Goal: Task Accomplishment & Management: Use online tool/utility

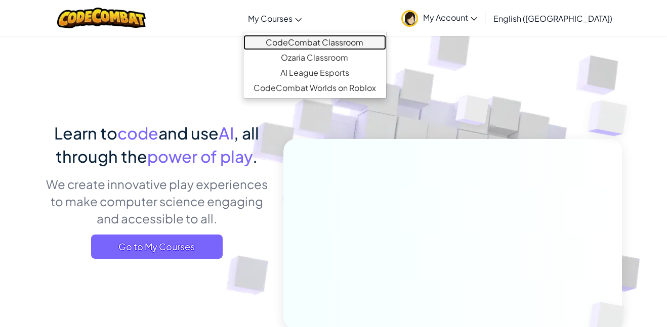
click at [319, 40] on link "CodeCombat Classroom" at bounding box center [314, 42] width 143 height 15
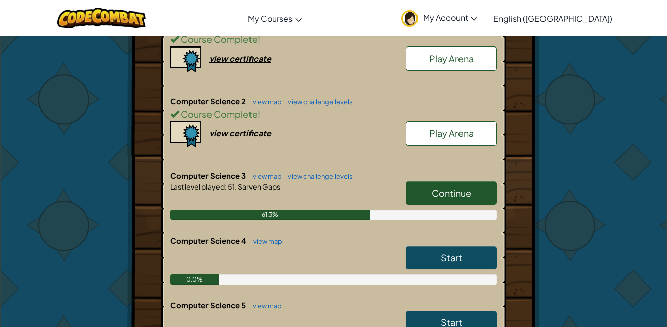
scroll to position [236, 0]
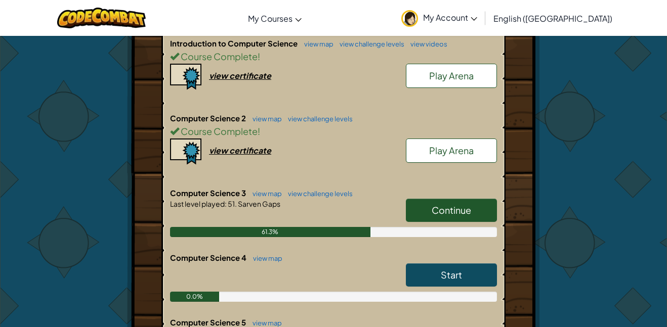
click at [428, 213] on link "Continue" at bounding box center [451, 210] width 91 height 23
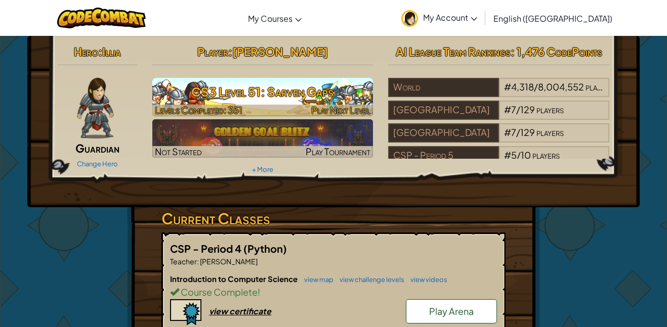
click at [247, 97] on h3 "CS3 Level 51: Sarven Gaps" at bounding box center [262, 91] width 221 height 23
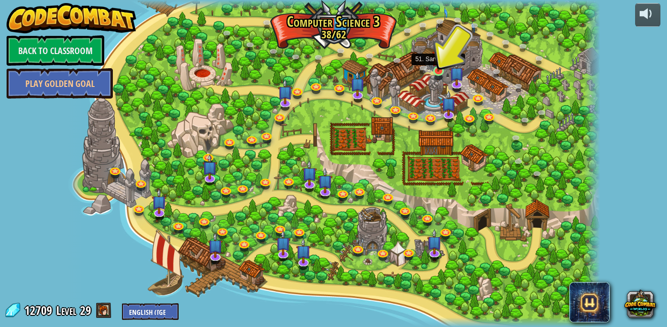
click at [438, 65] on img at bounding box center [438, 57] width 13 height 30
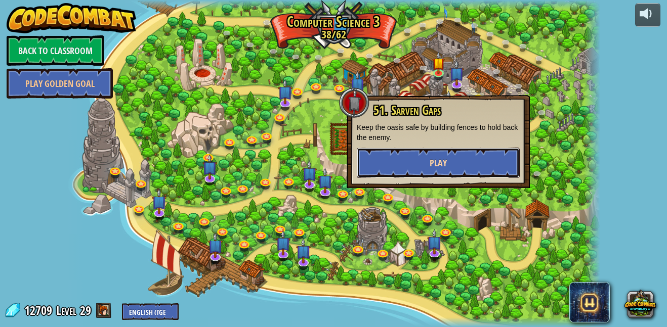
click at [453, 165] on button "Play" at bounding box center [438, 163] width 163 height 30
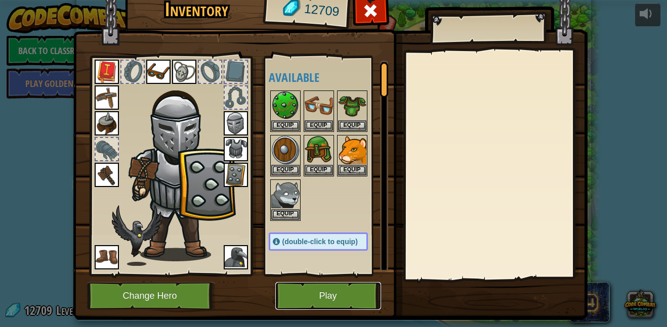
click at [324, 292] on button "Play" at bounding box center [328, 296] width 106 height 28
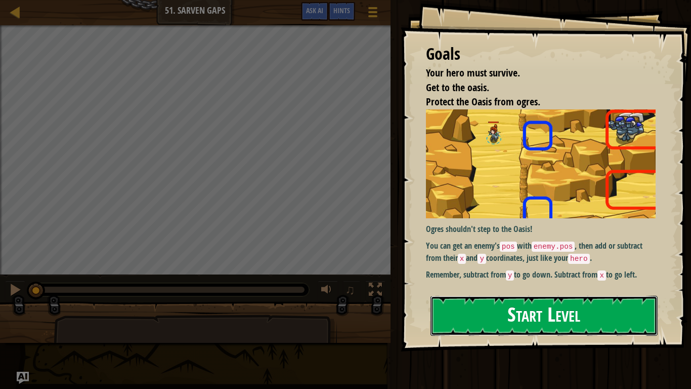
click at [528, 319] on button "Start Level" at bounding box center [544, 315] width 227 height 40
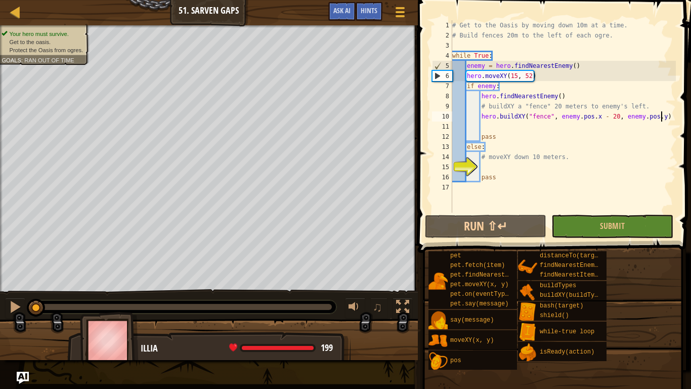
click at [661, 117] on div "# Get to the Oasis by moving down 10m at a time. # Build fences 20m to the left…" at bounding box center [563, 126] width 226 height 213
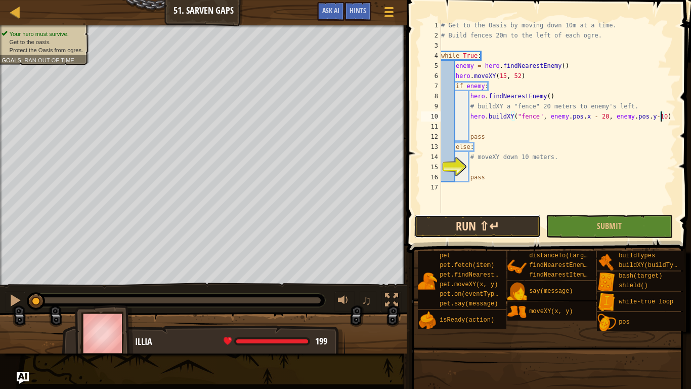
click at [493, 227] on button "Run ⇧↵" at bounding box center [477, 226] width 127 height 23
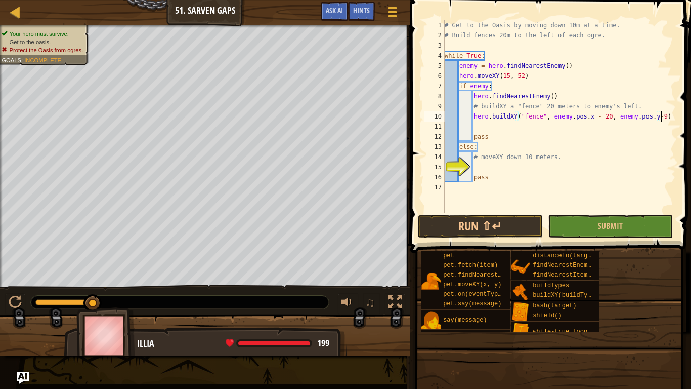
scroll to position [5, 31]
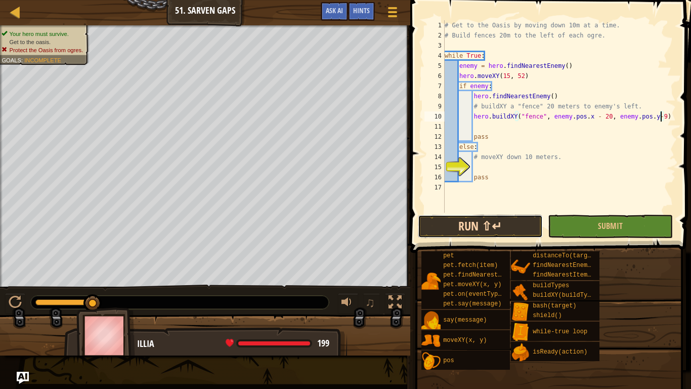
click at [512, 220] on button "Run ⇧↵" at bounding box center [480, 226] width 125 height 23
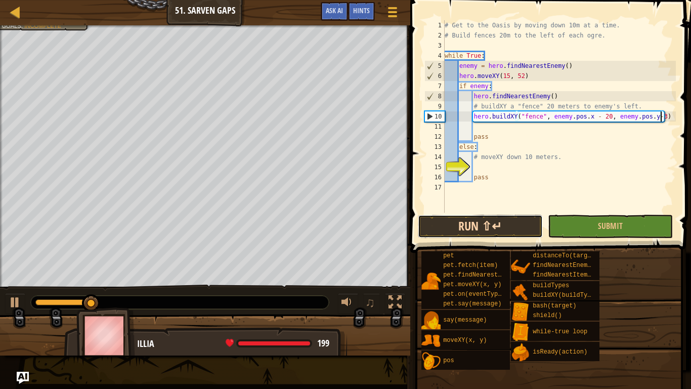
click at [492, 224] on button "Run ⇧↵" at bounding box center [480, 226] width 125 height 23
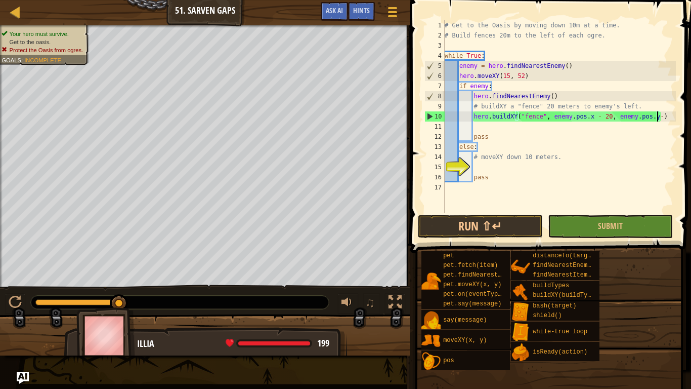
type textarea "hero.buildXY("fence", enemy.pos.x - 20, enemy.pos.y-4)"
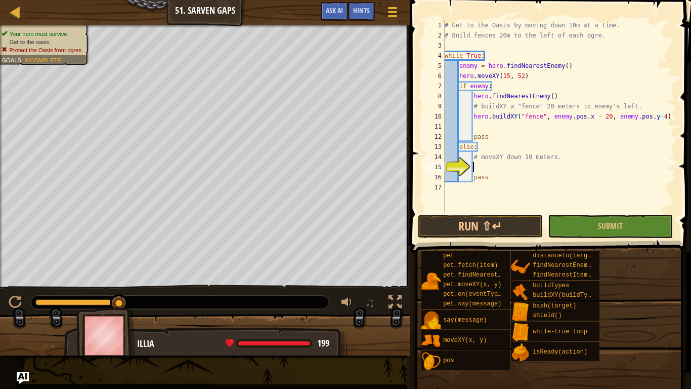
click at [485, 166] on div "# Get to the Oasis by moving down 10m at a time. # Build fences 20m to the left…" at bounding box center [559, 126] width 233 height 213
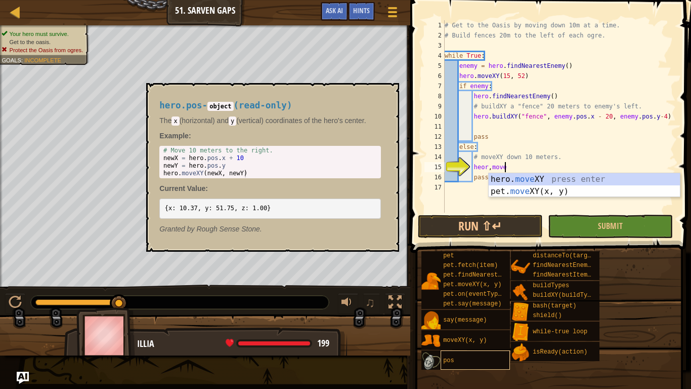
scroll to position [5, 8]
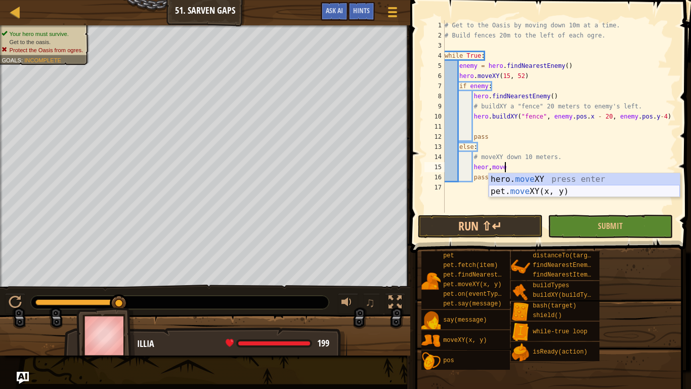
click at [537, 188] on div "hero. move XY press enter pet. move XY(x, y) press enter" at bounding box center [584, 197] width 191 height 49
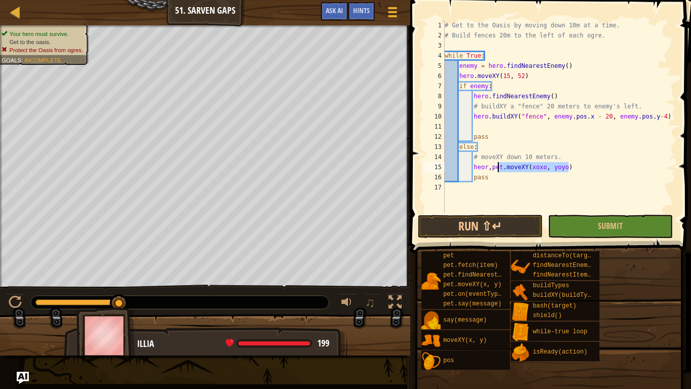
drag, startPoint x: 567, startPoint y: 168, endPoint x: 498, endPoint y: 166, distance: 68.8
click at [498, 166] on div "# Get to the Oasis by moving down 10m at a time. # Build fences 20m to the left…" at bounding box center [559, 126] width 233 height 213
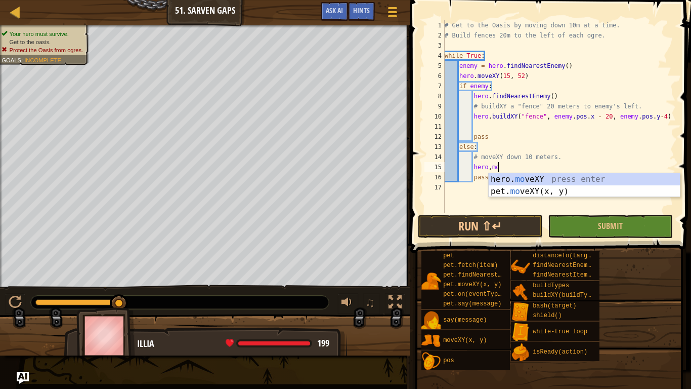
scroll to position [5, 7]
click at [514, 180] on div "hero. mo veXY press enter pet. mo veXY(x, y) press enter" at bounding box center [584, 197] width 191 height 49
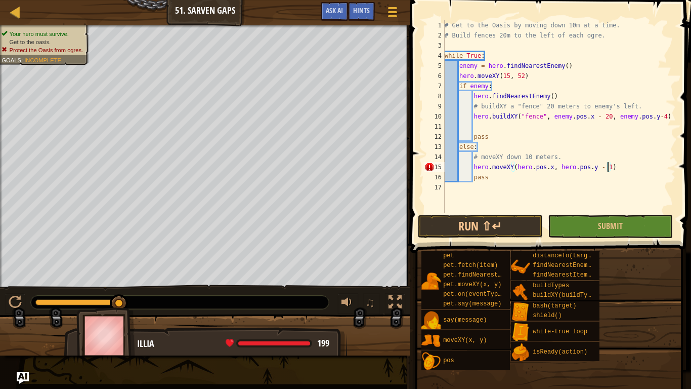
scroll to position [5, 24]
click at [514, 226] on button "Run ⇧↵" at bounding box center [480, 226] width 125 height 23
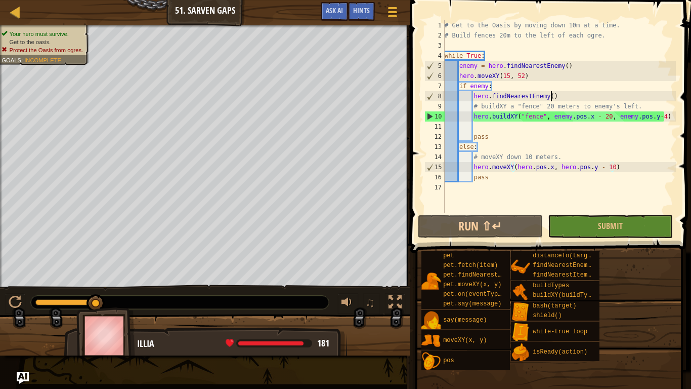
click at [551, 95] on div "# Get to the Oasis by moving down 10m at a time. # Build fences 20m to the left…" at bounding box center [559, 126] width 233 height 213
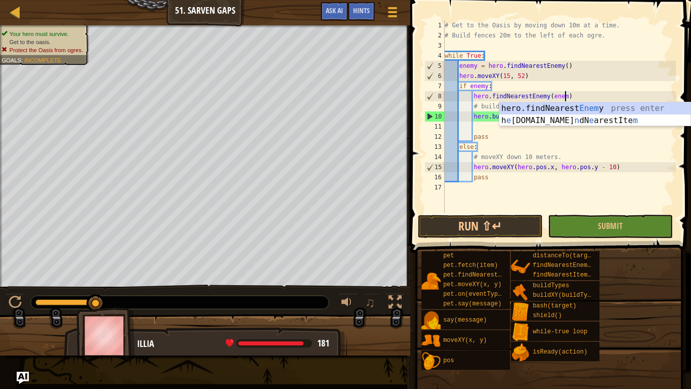
scroll to position [5, 18]
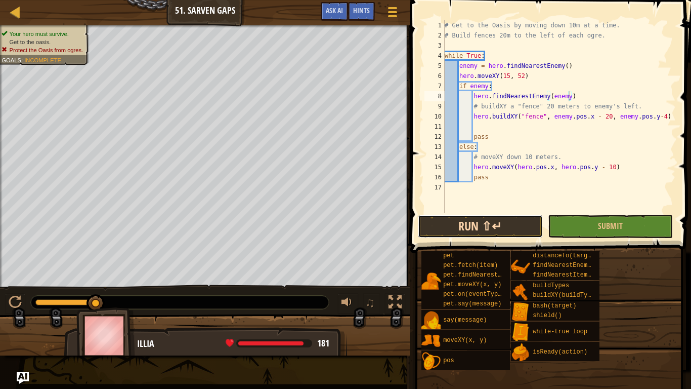
click at [480, 234] on button "Run ⇧↵" at bounding box center [480, 226] width 125 height 23
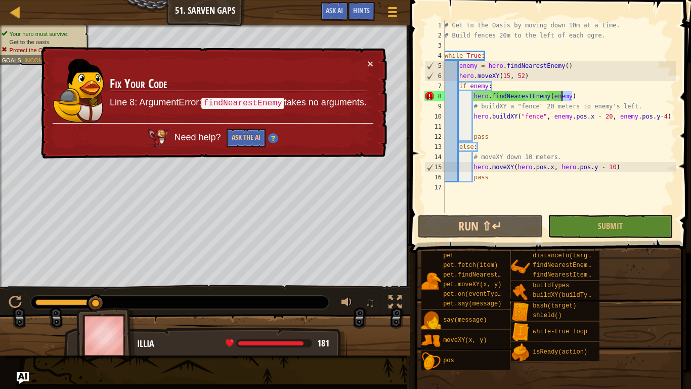
drag, startPoint x: 573, startPoint y: 97, endPoint x: 560, endPoint y: 96, distance: 12.7
click at [560, 96] on div "# Get to the Oasis by moving down 10m at a time. # Build fences 20m to the left…" at bounding box center [559, 126] width 233 height 213
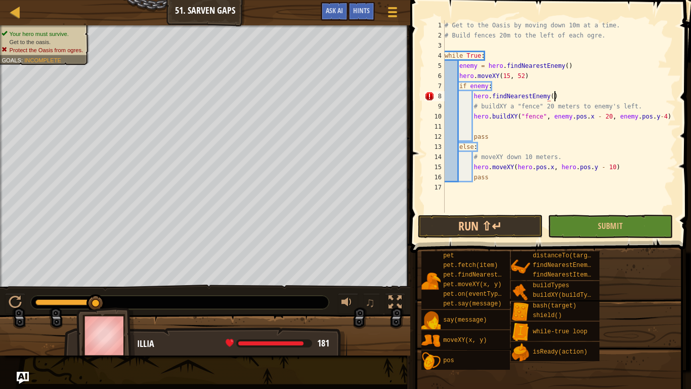
scroll to position [5, 15]
click at [458, 146] on div "# Get to the Oasis by moving down 10m at a time. # Build fences 20m to the left…" at bounding box center [559, 126] width 233 height 213
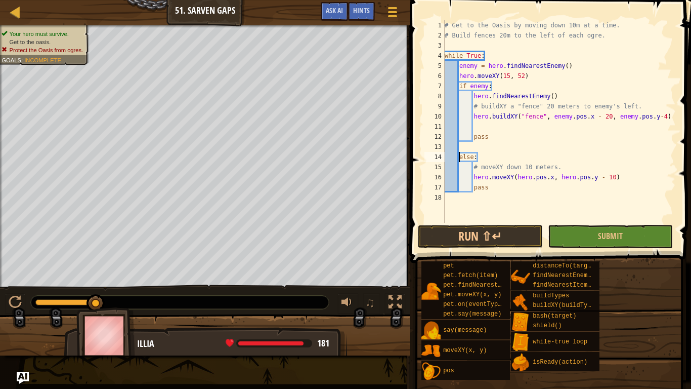
click at [528, 154] on div "# Get to the Oasis by moving down 10m at a time. # Build fences 20m to the left…" at bounding box center [559, 131] width 233 height 223
click at [492, 229] on button "Run ⇧↵" at bounding box center [480, 236] width 125 height 23
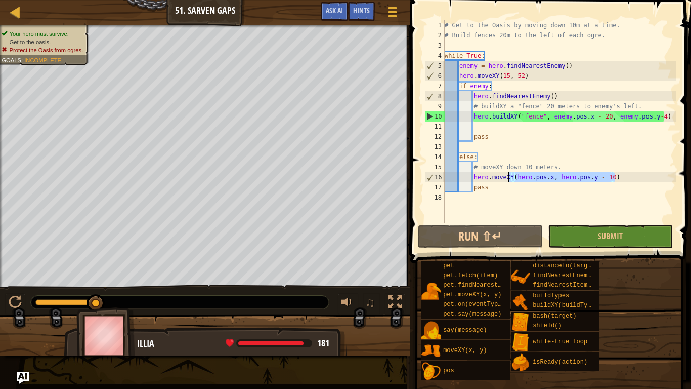
drag, startPoint x: 637, startPoint y: 177, endPoint x: 500, endPoint y: 175, distance: 136.6
click at [500, 175] on div "# Get to the Oasis by moving down 10m at a time. # Build fences 20m to the left…" at bounding box center [559, 131] width 233 height 223
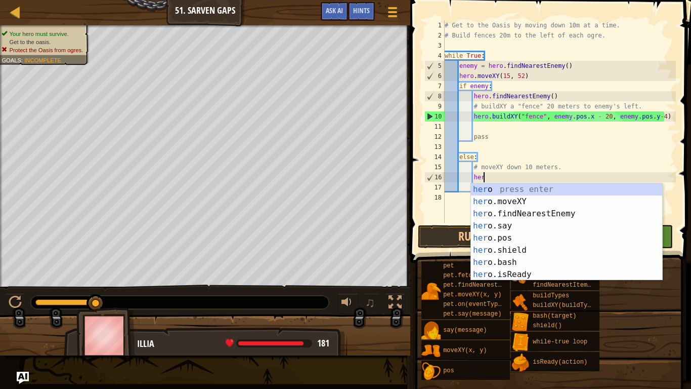
type textarea "h"
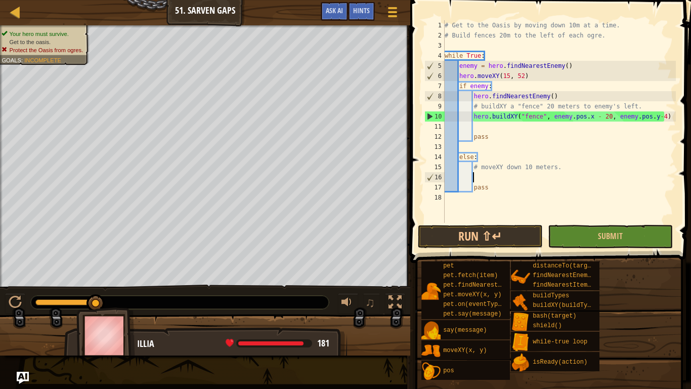
scroll to position [5, 4]
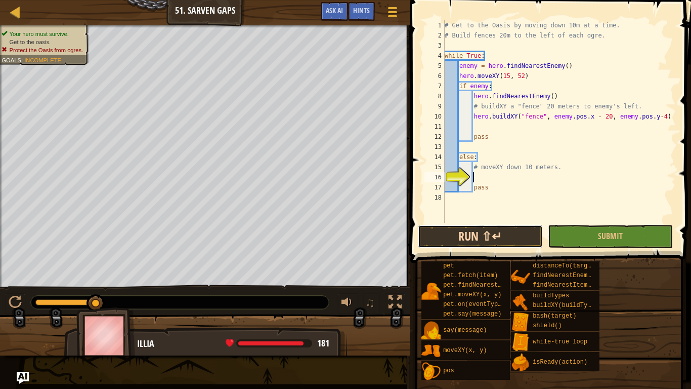
click at [476, 231] on button "Run ⇧↵" at bounding box center [480, 236] width 125 height 23
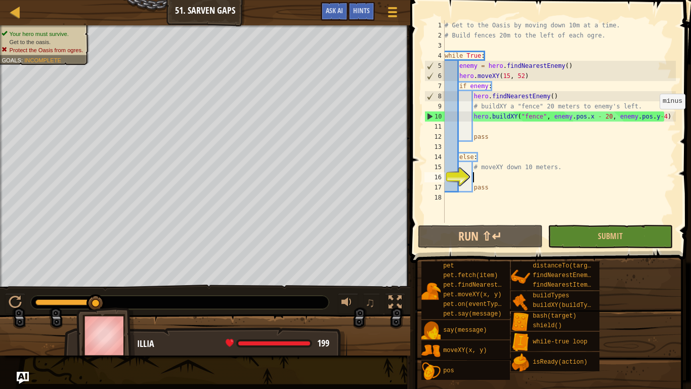
click at [661, 119] on div "# Get to the Oasis by moving down 10m at a time. # Build fences 20m to the left…" at bounding box center [559, 131] width 233 height 223
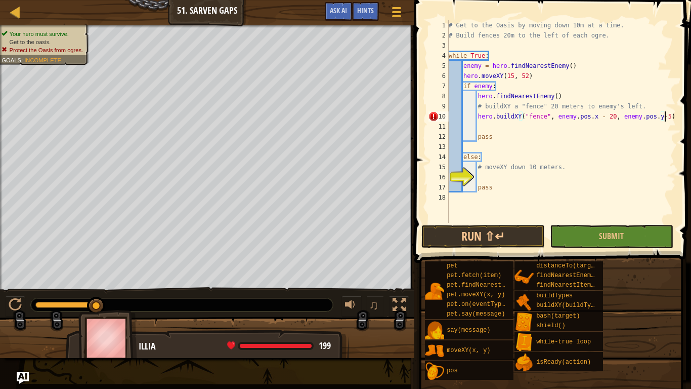
scroll to position [5, 31]
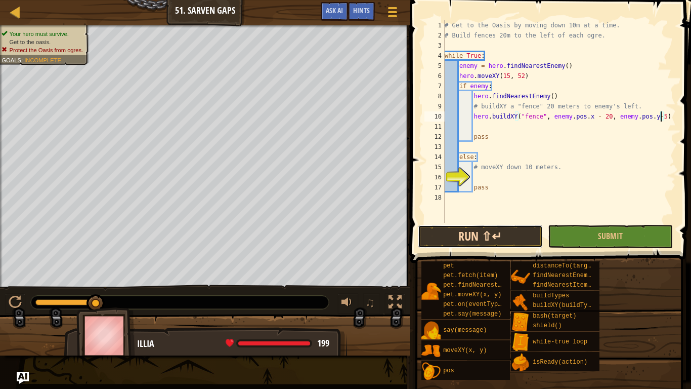
click at [505, 229] on button "Run ⇧↵" at bounding box center [480, 236] width 125 height 23
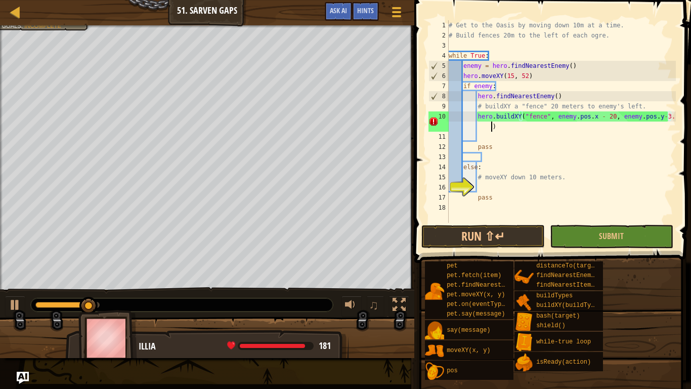
scroll to position [5, 32]
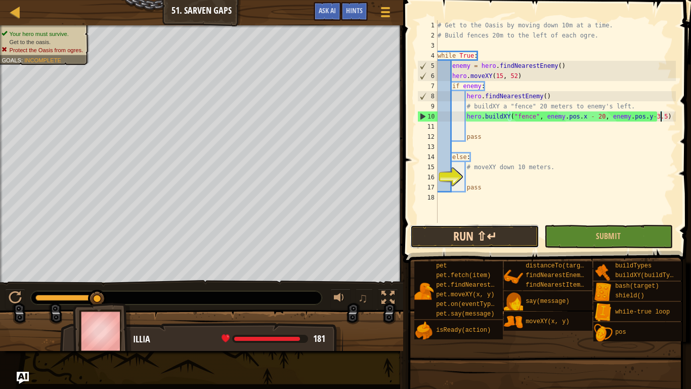
click at [520, 232] on button "Run ⇧↵" at bounding box center [474, 236] width 129 height 23
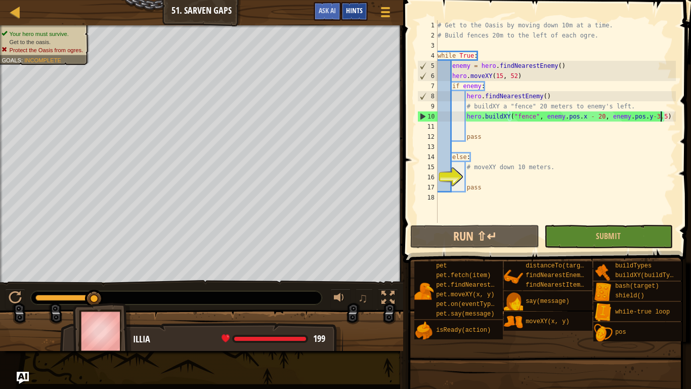
click at [357, 12] on span "Hints" at bounding box center [354, 11] width 17 height 10
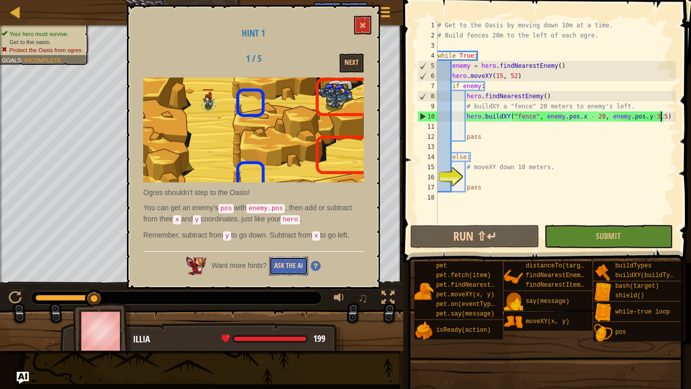
click at [300, 267] on button "Ask the AI" at bounding box center [288, 266] width 39 height 19
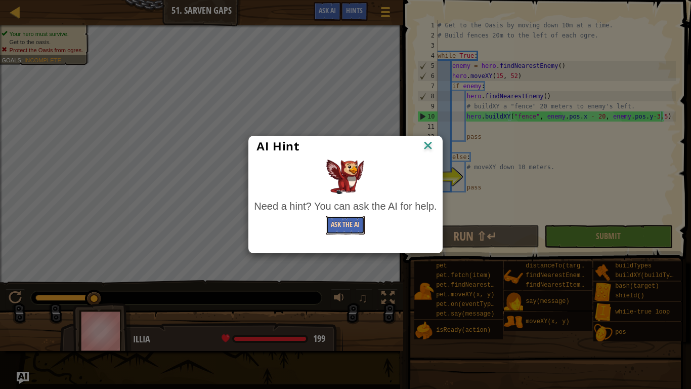
click at [346, 228] on button "Ask the AI" at bounding box center [345, 225] width 39 height 19
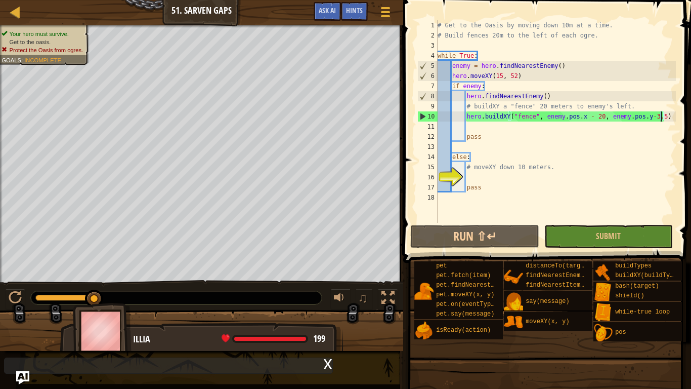
click at [21, 327] on img "Ask AI" at bounding box center [22, 377] width 13 height 13
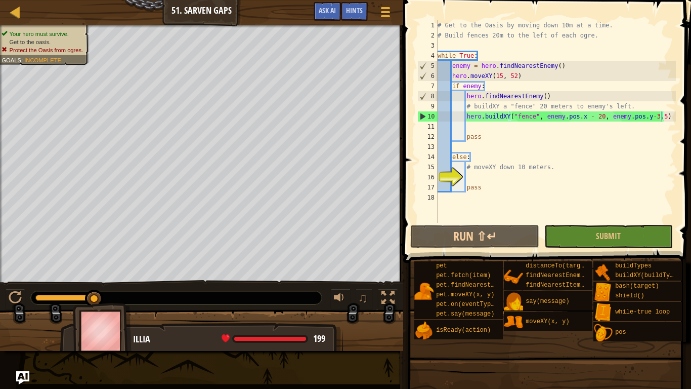
click at [27, 327] on img "Ask AI" at bounding box center [22, 377] width 13 height 13
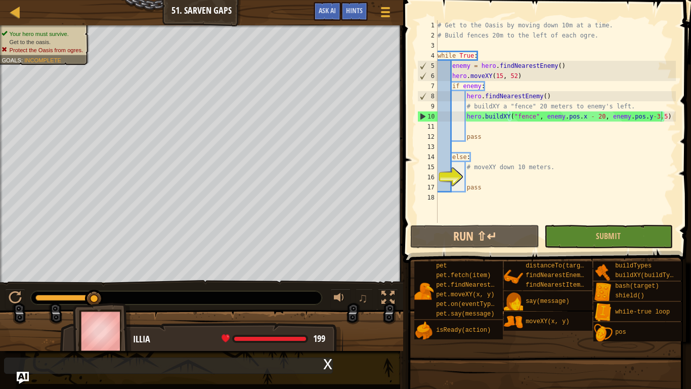
click at [280, 327] on div "Map Computer Science 3 51. Sarven Gaps Game Menu Done Hints Ask AI 1 הההההההההה…" at bounding box center [345, 194] width 691 height 389
click at [238, 327] on div "x" at bounding box center [168, 365] width 329 height 16
click at [335, 17] on button "Ask AI" at bounding box center [327, 11] width 27 height 19
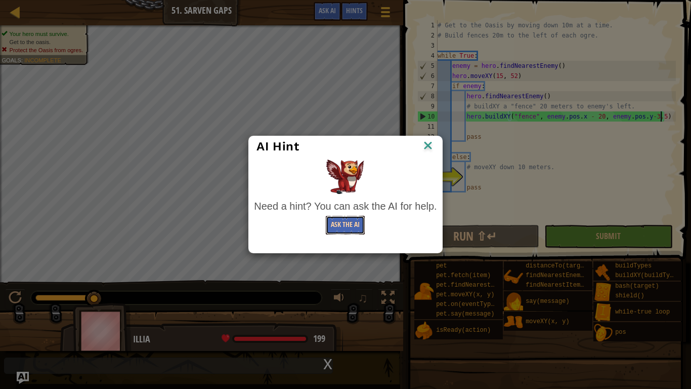
click at [349, 223] on button "Ask the AI" at bounding box center [345, 225] width 39 height 19
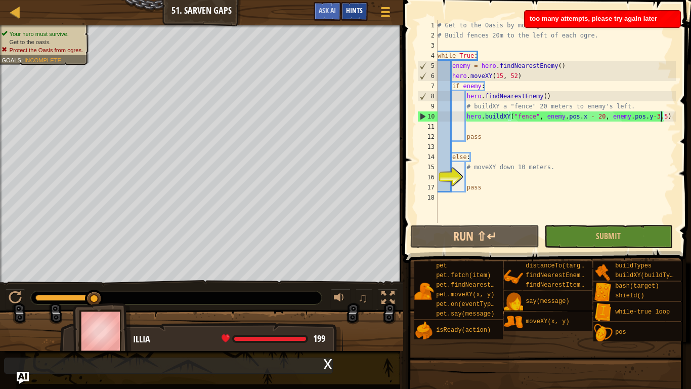
click at [352, 18] on div "Hints" at bounding box center [354, 11] width 27 height 19
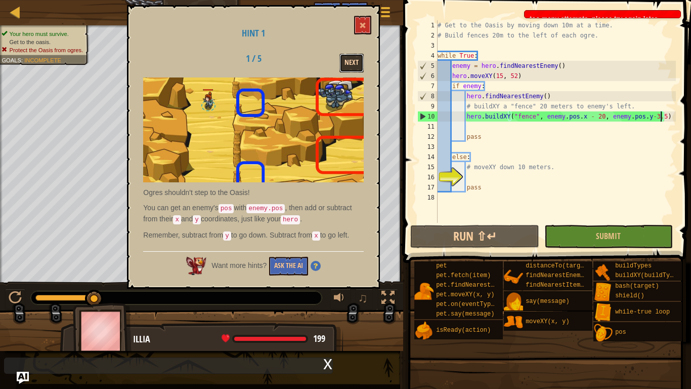
click at [348, 65] on button "Next" at bounding box center [352, 63] width 24 height 19
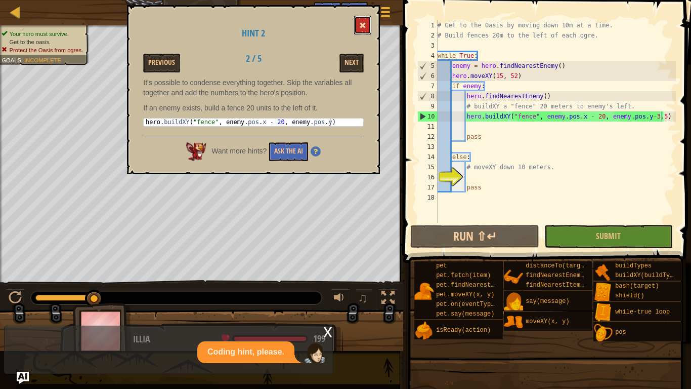
click at [361, 28] on span at bounding box center [362, 25] width 7 height 7
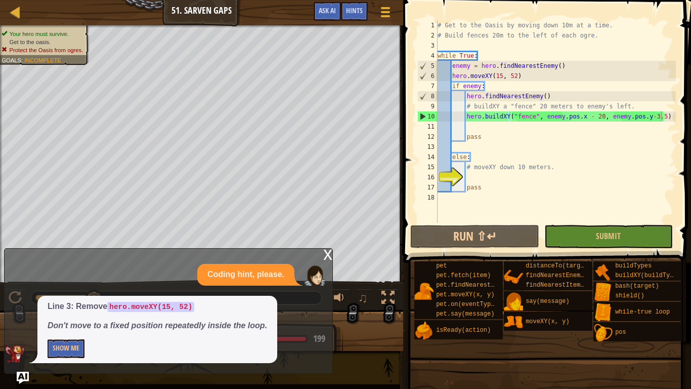
click at [76, 327] on div "Line 3: Remove hero.moveXY(15, 52) Don't move to a fixed position repeatedly in…" at bounding box center [157, 328] width 240 height 67
click at [70, 327] on button "Show Me" at bounding box center [66, 348] width 37 height 19
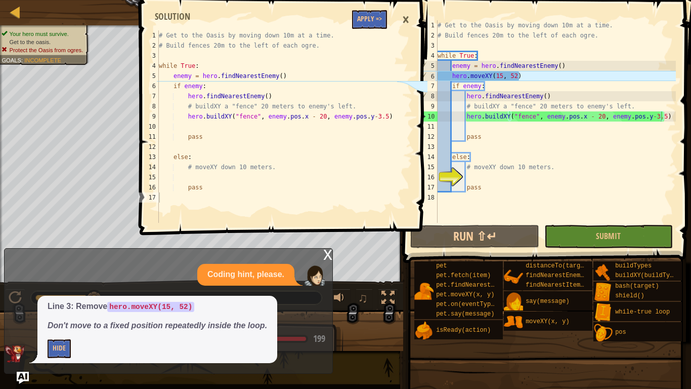
type textarea "hero.moveXY(15, 52)"
drag, startPoint x: 522, startPoint y: 77, endPoint x: 453, endPoint y: 76, distance: 68.8
click at [453, 76] on div "# Get to the Oasis by moving down 10m at a time. # Build fences 20m to the left…" at bounding box center [556, 131] width 240 height 223
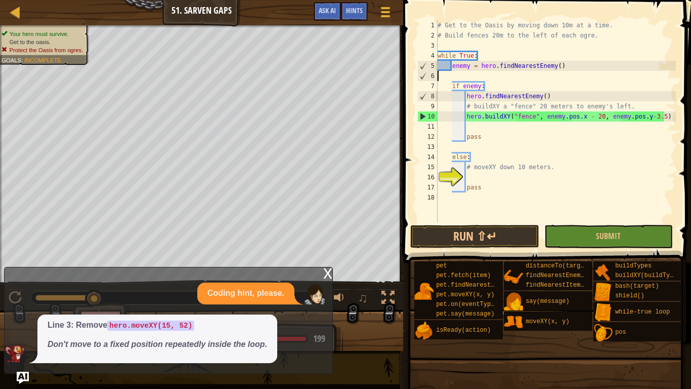
scroll to position [5, 0]
type textarea "enemy = hero.findNearestEnemy()"
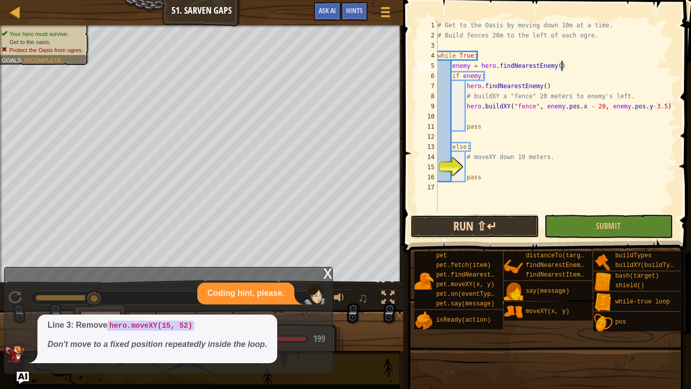
click at [505, 232] on button "Run ⇧↵" at bounding box center [474, 226] width 129 height 23
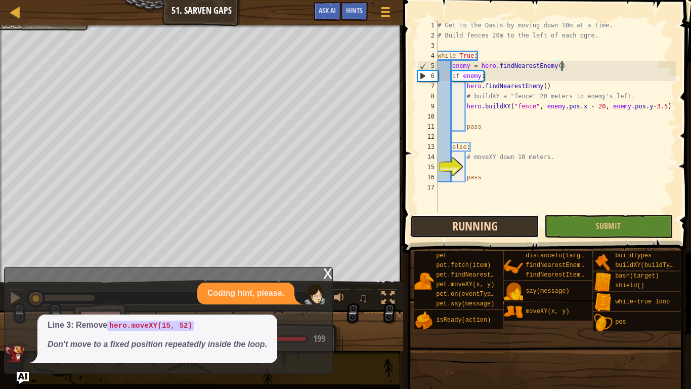
click at [505, 232] on button "Running" at bounding box center [474, 226] width 129 height 23
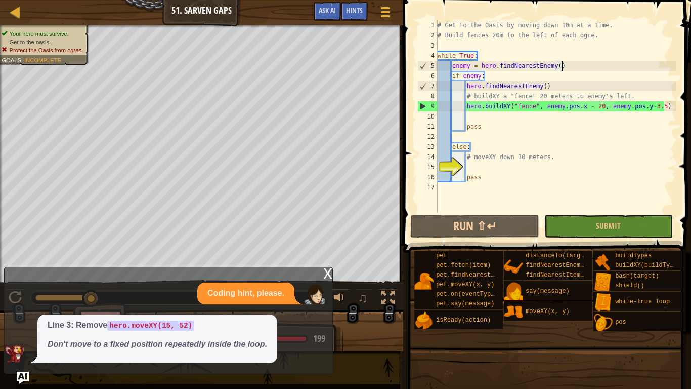
click at [330, 273] on div "x" at bounding box center [327, 272] width 9 height 10
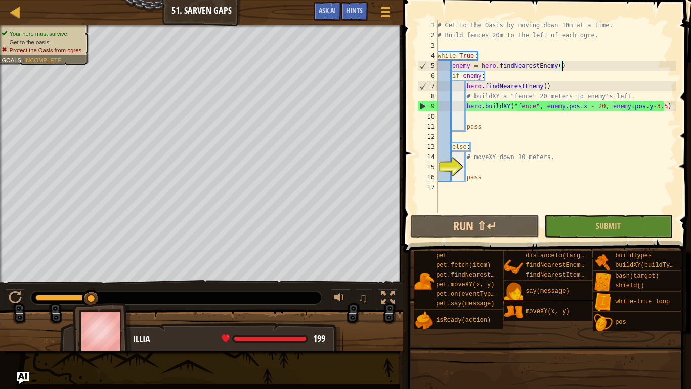
click at [587, 65] on div "# Get to the Oasis by moving down 10m at a time. # Build fences 20m to the left…" at bounding box center [556, 126] width 240 height 213
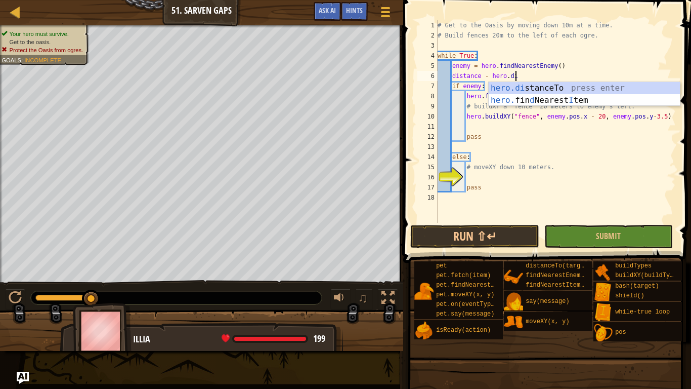
scroll to position [5, 11]
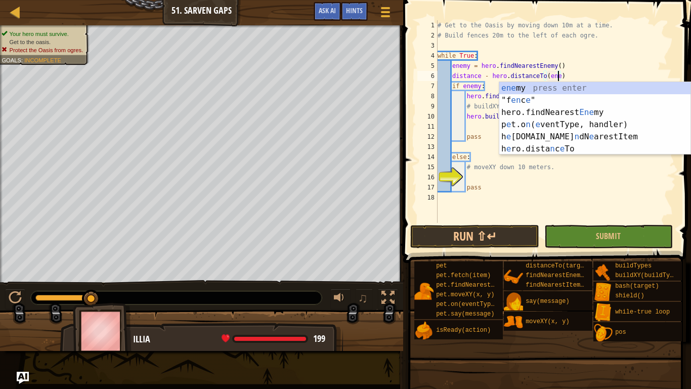
type textarea "distance - hero.distanceTo(enemy)"
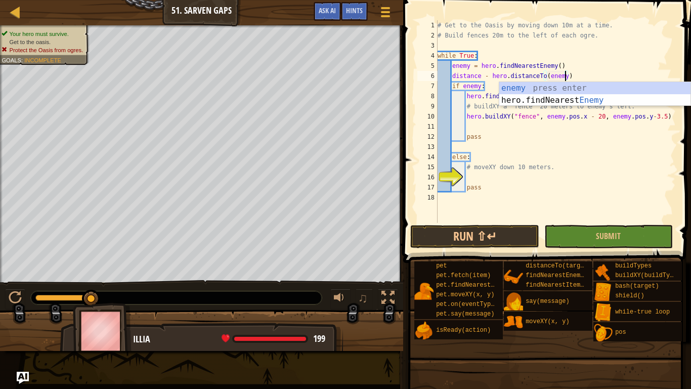
scroll to position [5, 18]
click at [632, 176] on div "# Get to the Oasis by moving down 10m at a time. # Build fences 20m to the left…" at bounding box center [556, 131] width 240 height 223
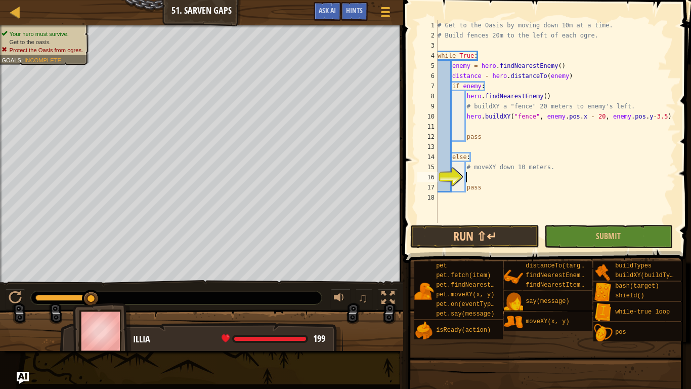
scroll to position [5, 4]
click at [496, 235] on button "Run ⇧↵" at bounding box center [474, 236] width 129 height 23
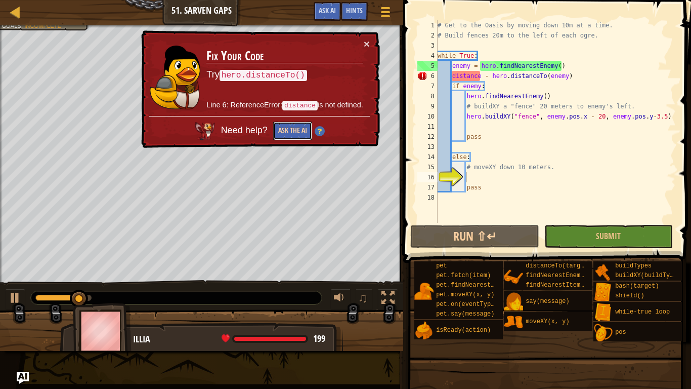
click at [281, 131] on button "Ask the AI" at bounding box center [292, 130] width 39 height 19
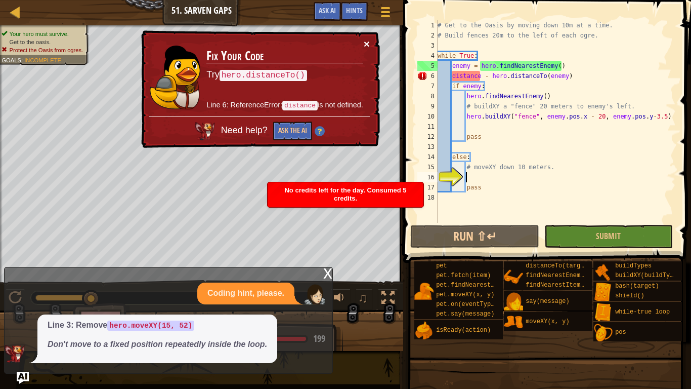
click at [367, 44] on button "×" at bounding box center [367, 43] width 6 height 11
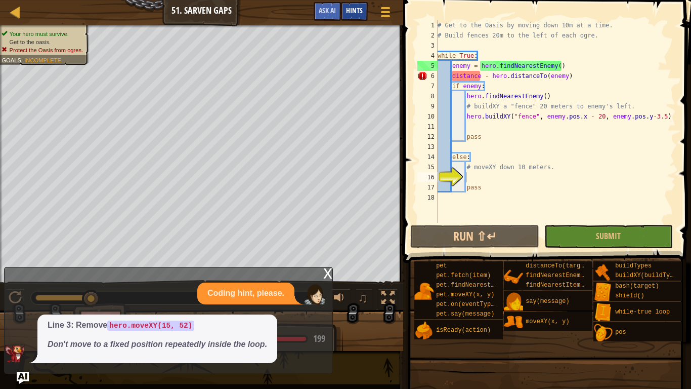
click at [346, 16] on div "Hints" at bounding box center [354, 11] width 27 height 19
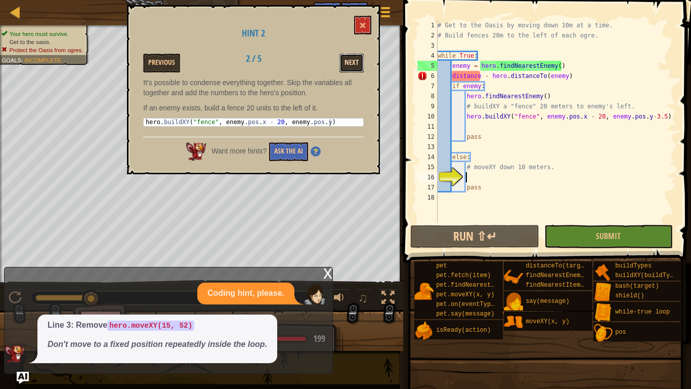
click at [352, 66] on button "Next" at bounding box center [352, 63] width 24 height 19
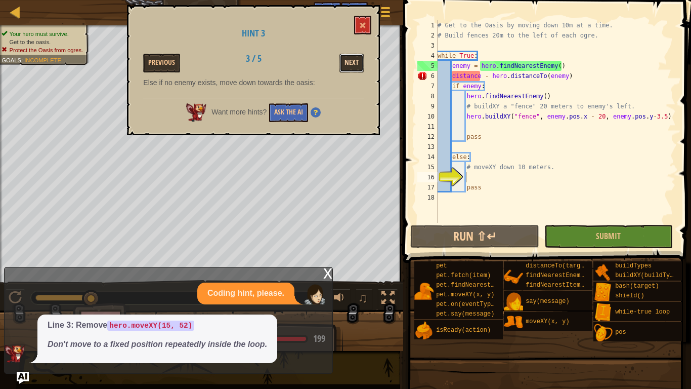
click at [351, 65] on button "Next" at bounding box center [352, 63] width 24 height 19
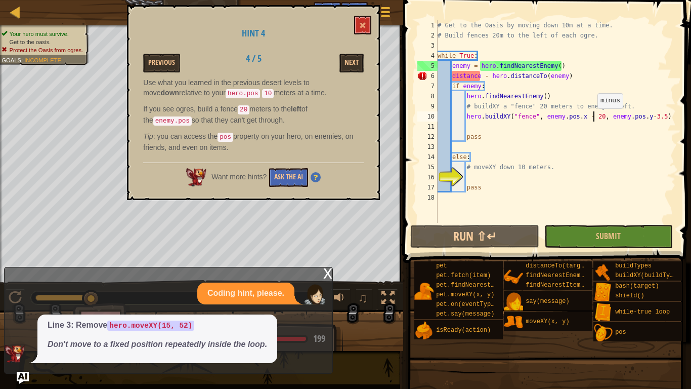
click at [593, 118] on div "# Get to the Oasis by moving down 10m at a time. # Build fences 20m to the left…" at bounding box center [556, 131] width 240 height 223
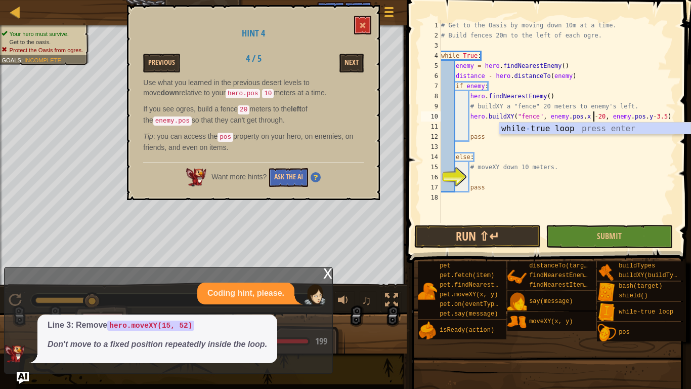
click at [632, 186] on div "# Get to the Oasis by moving down 10m at a time. # Build fences 20m to the left…" at bounding box center [557, 131] width 237 height 223
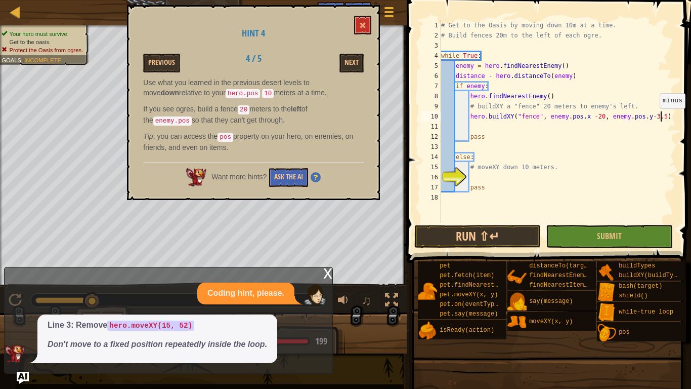
click at [660, 118] on div "# Get to the Oasis by moving down 10m at a time. # Build fences 20m to the left…" at bounding box center [557, 131] width 237 height 223
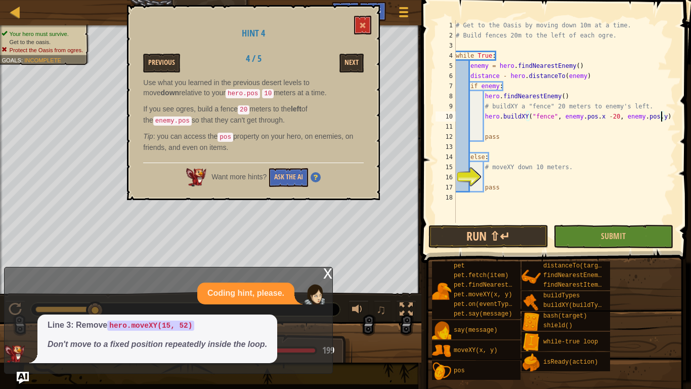
click at [372, 24] on div "Hint 4 Previous 4 / 5 Next Use what you learned in the previous desert levels t…" at bounding box center [253, 102] width 253 height 195
click at [365, 25] on span at bounding box center [362, 25] width 7 height 7
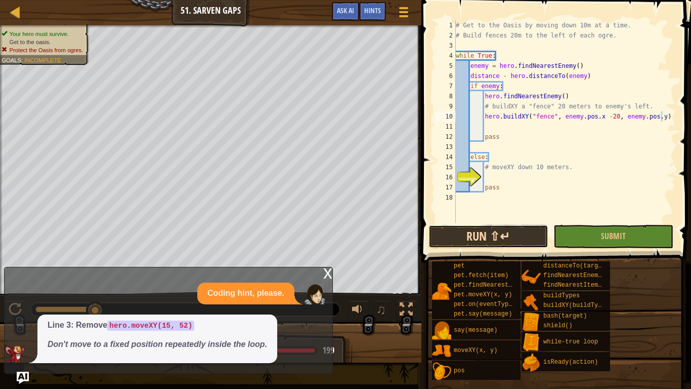
click at [460, 230] on button "Run ⇧↵" at bounding box center [489, 236] width 120 height 23
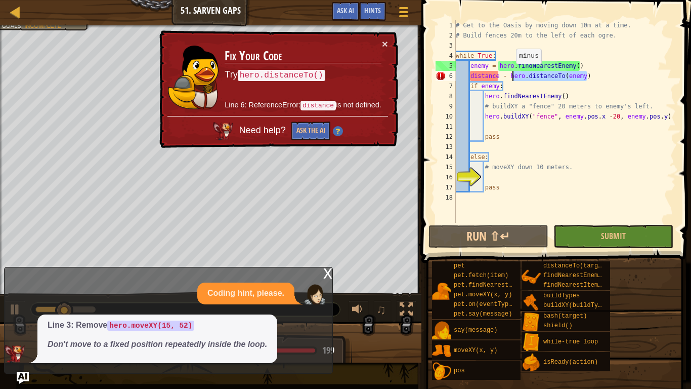
drag, startPoint x: 589, startPoint y: 73, endPoint x: 501, endPoint y: 74, distance: 88.0
click at [501, 74] on div "# Get to the Oasis by moving down 10m at a time. # Build fences 20m to the left…" at bounding box center [565, 131] width 222 height 223
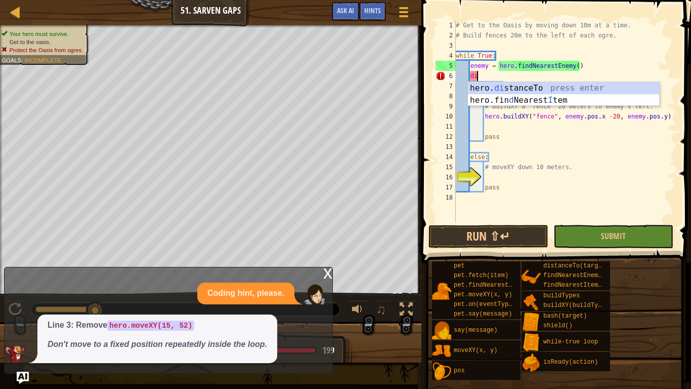
type textarea "d"
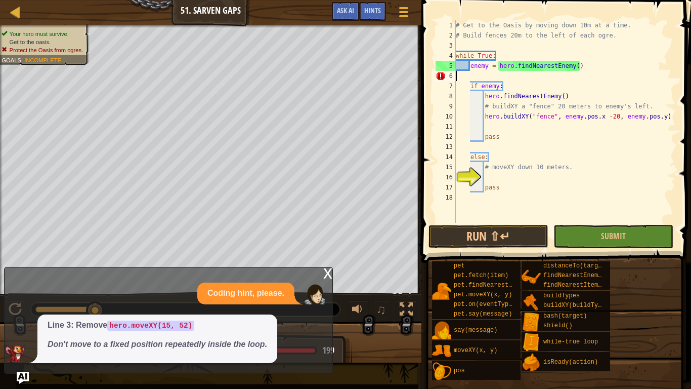
scroll to position [5, 0]
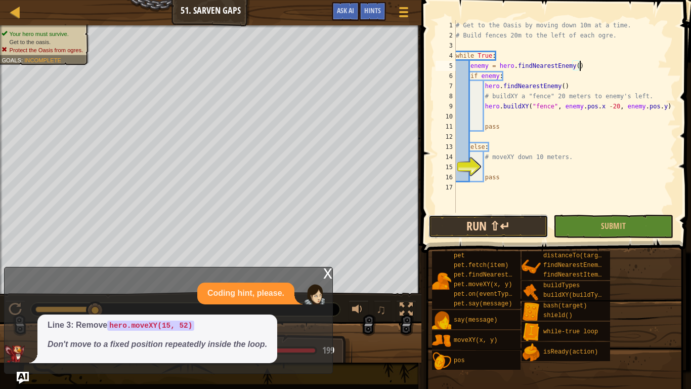
click at [484, 222] on button "Run ⇧↵" at bounding box center [489, 226] width 120 height 23
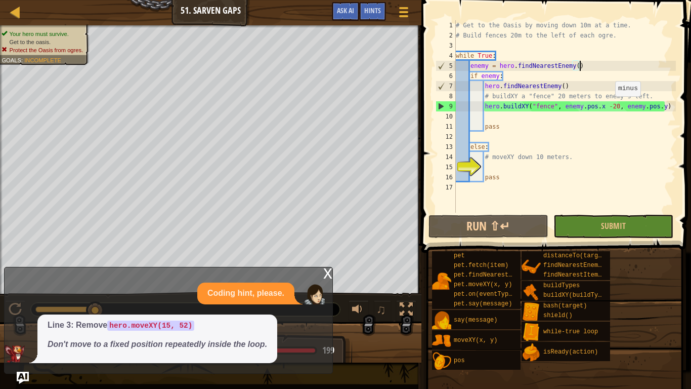
click at [611, 106] on div "# Get to the Oasis by moving down 10m at a time. # Build fences 20m to the left…" at bounding box center [565, 126] width 222 height 213
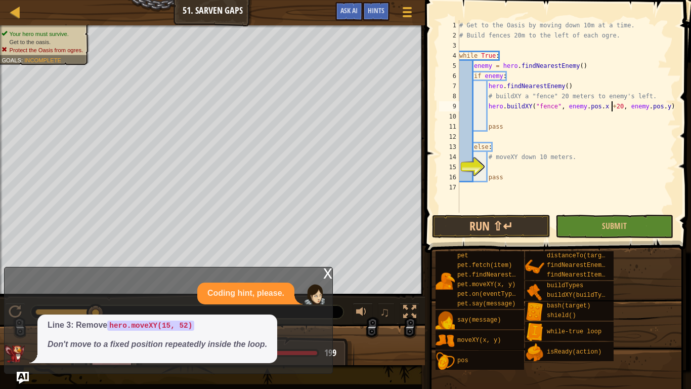
scroll to position [5, 22]
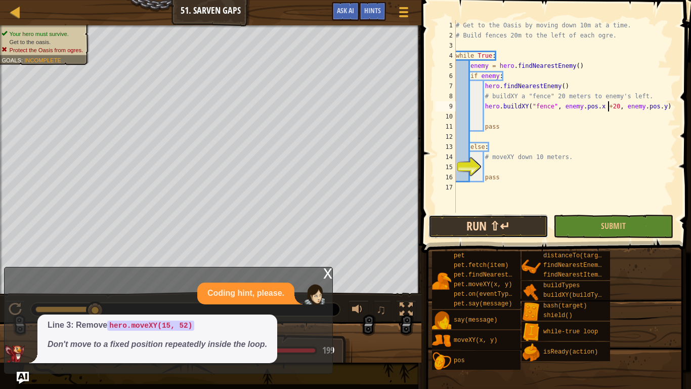
click at [515, 224] on button "Run ⇧↵" at bounding box center [489, 226] width 120 height 23
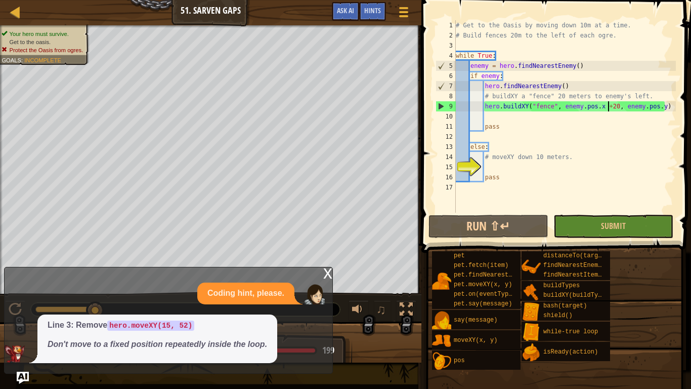
click at [664, 108] on div "# Get to the Oasis by moving down 10m at a time. # Build fences 20m to the left…" at bounding box center [565, 126] width 222 height 213
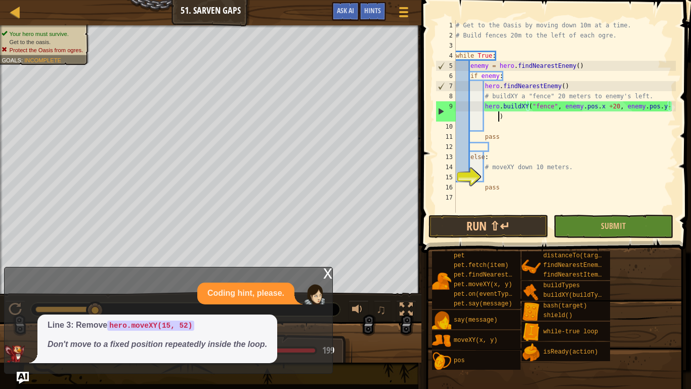
scroll to position [5, 31]
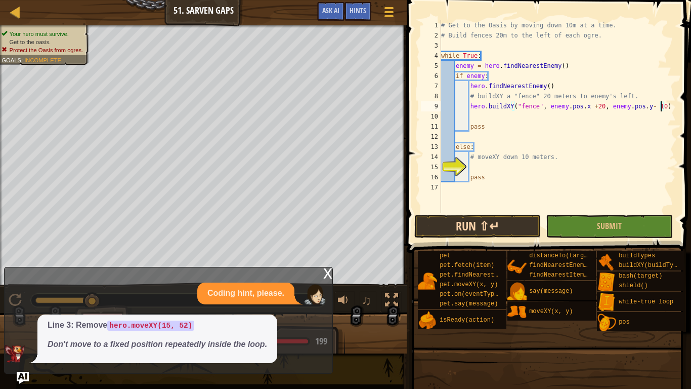
type textarea "hero.buildXY("fence", enemy.pos.x +20, enemy.pos.y- 10)"
click at [494, 229] on button "Run ⇧↵" at bounding box center [477, 226] width 127 height 23
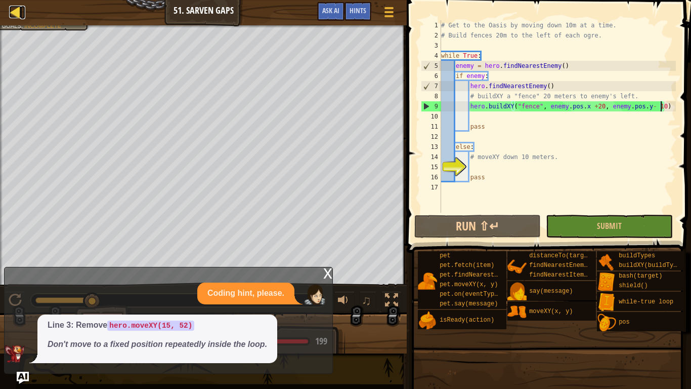
click at [18, 15] on div at bounding box center [15, 12] width 13 height 13
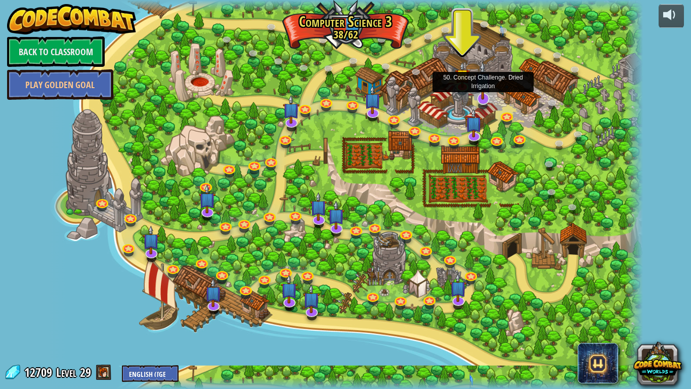
click at [485, 91] on img at bounding box center [483, 80] width 17 height 38
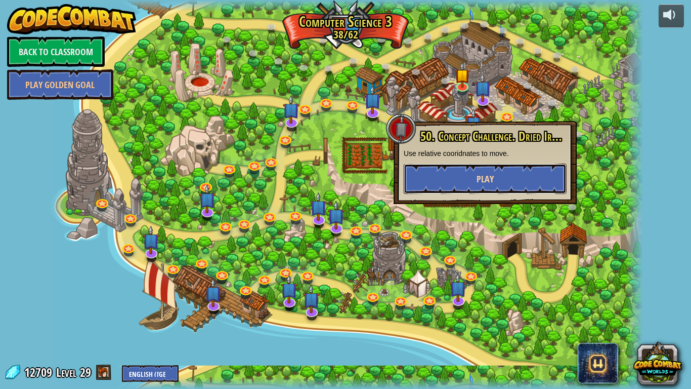
click at [518, 179] on button "Play" at bounding box center [485, 178] width 163 height 30
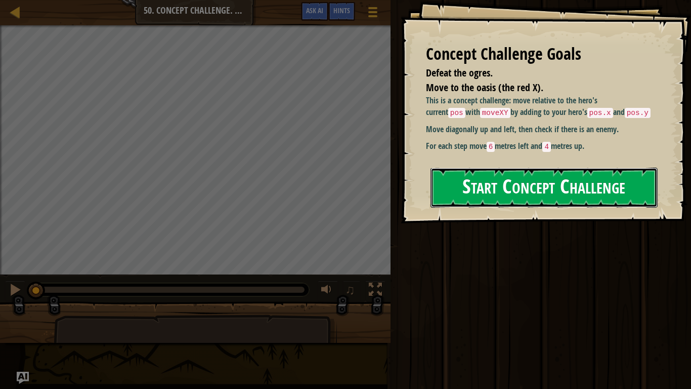
click at [564, 184] on button "Start Concept Challenge" at bounding box center [544, 187] width 227 height 40
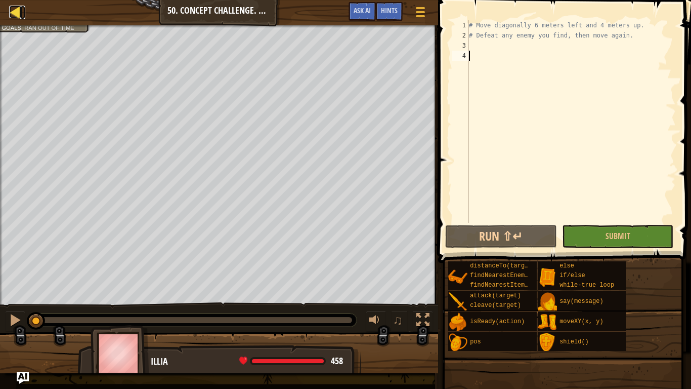
click at [18, 8] on div at bounding box center [15, 12] width 13 height 13
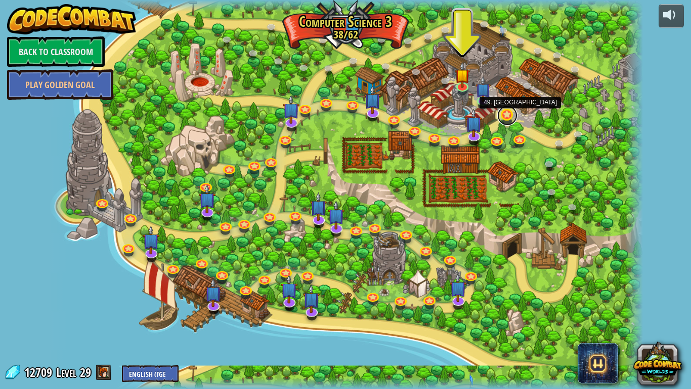
click at [509, 117] on link at bounding box center [507, 115] width 20 height 20
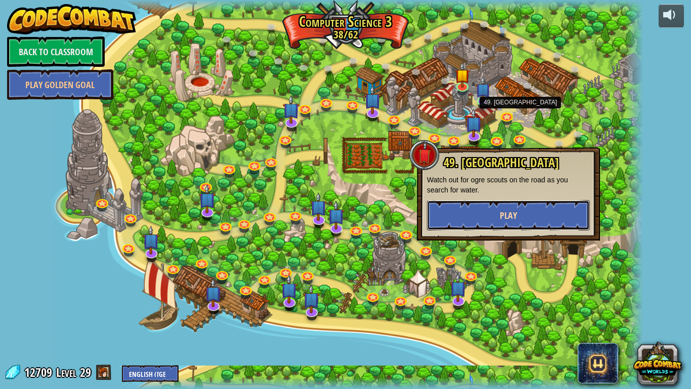
click at [512, 207] on button "Play" at bounding box center [508, 215] width 163 height 30
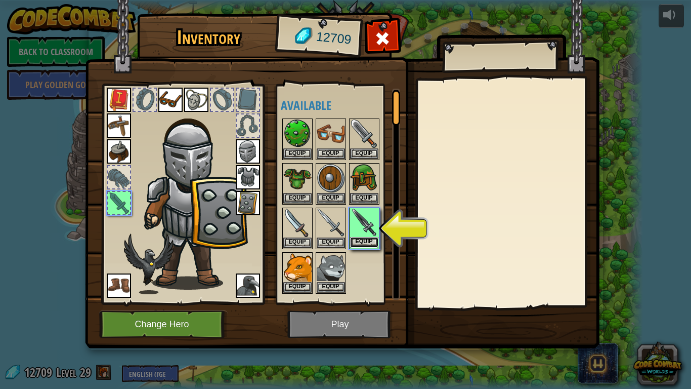
click at [362, 245] on button "Equip" at bounding box center [364, 242] width 28 height 11
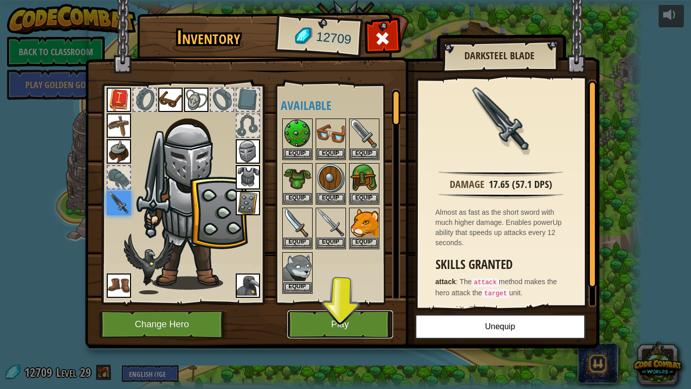
click at [361, 315] on button "Play" at bounding box center [340, 324] width 106 height 28
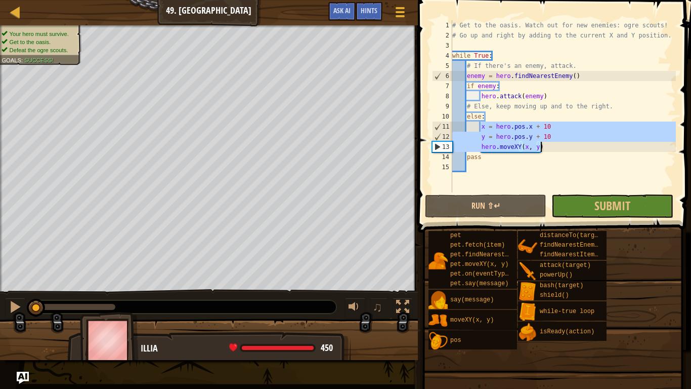
drag, startPoint x: 481, startPoint y: 130, endPoint x: 550, endPoint y: 150, distance: 71.9
click at [550, 150] on div "# Get to the oasis. Watch out for new enemies: ogre scouts! # Go up and right b…" at bounding box center [563, 116] width 226 height 192
type textarea "y = hero.pos.y + 10 hero.moveXY(x, y)"
click at [16, 14] on div at bounding box center [15, 12] width 13 height 13
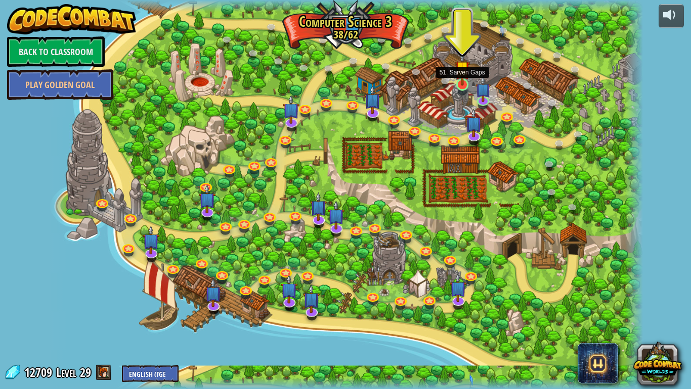
click at [461, 82] on img at bounding box center [462, 68] width 15 height 34
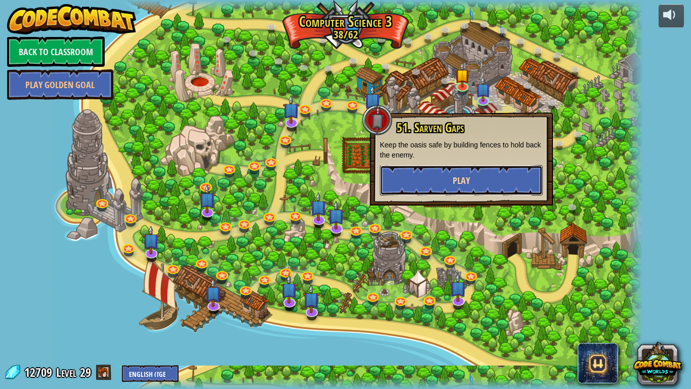
click at [464, 183] on span "Play" at bounding box center [461, 180] width 17 height 13
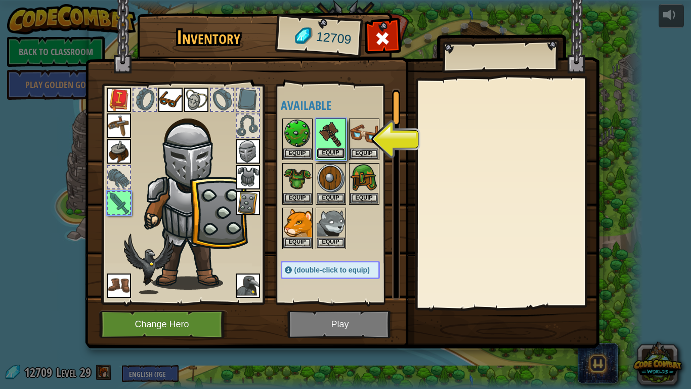
click at [336, 157] on button "Equip" at bounding box center [331, 153] width 28 height 11
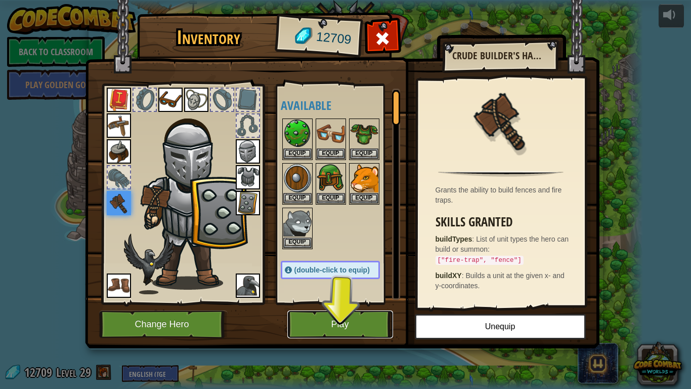
click at [381, 322] on button "Play" at bounding box center [340, 324] width 106 height 28
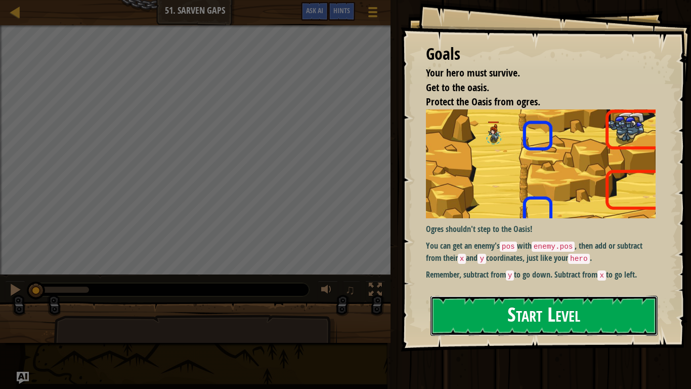
click at [533, 309] on button "Start Level" at bounding box center [544, 315] width 227 height 40
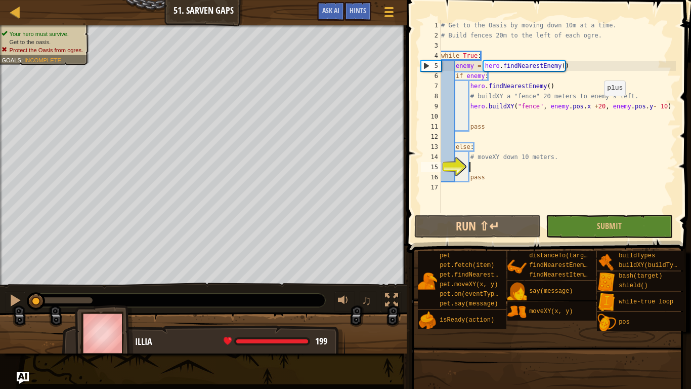
click at [599, 105] on div "# Get to the Oasis by moving down 10m at a time. # Build fences 20m to the left…" at bounding box center [557, 126] width 237 height 213
click at [594, 106] on div "# Get to the Oasis by moving down 10m at a time. # Build fences 20m to the left…" at bounding box center [557, 126] width 237 height 213
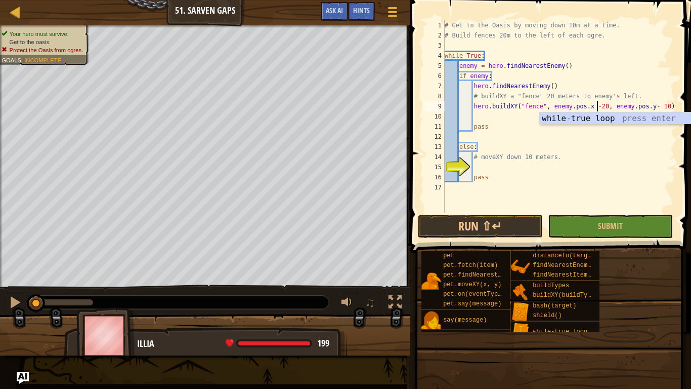
scroll to position [5, 22]
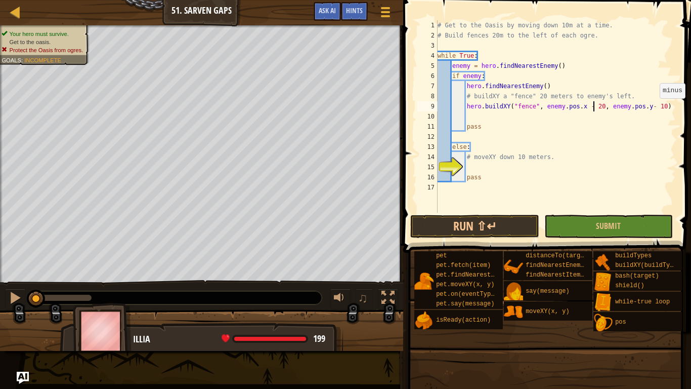
click at [660, 108] on div "# Get to the Oasis by moving down 10m at a time. # Build fences 20m to the left…" at bounding box center [556, 126] width 240 height 213
type textarea "hero.buildXY("fence", enemy.pos.x - 20, enemy.pos.y)"
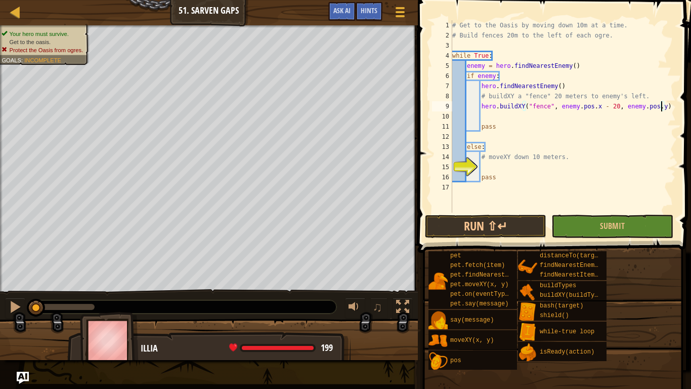
click at [497, 167] on div "# Get to the Oasis by moving down 10m at a time. # Build fences 20m to the left…" at bounding box center [563, 126] width 226 height 213
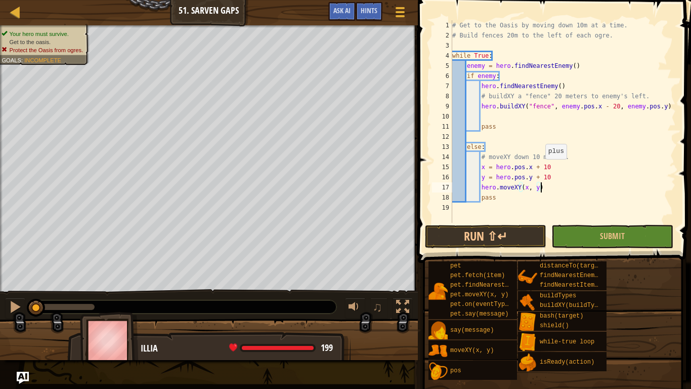
click at [539, 168] on div "# Get to the Oasis by moving down 10m at a time. # Build fences 20m to the left…" at bounding box center [563, 131] width 226 height 223
click at [539, 167] on div "# Get to the Oasis by moving down 10m at a time. # Build fences 20m to the left…" at bounding box center [563, 131] width 226 height 223
click at [540, 168] on div "# Get to the Oasis by moving down 10m at a time. # Build fences 20m to the left…" at bounding box center [563, 131] width 226 height 223
click at [539, 179] on div "# Get to the Oasis by moving down 10m at a time. # Build fences 20m to the left…" at bounding box center [563, 131] width 226 height 223
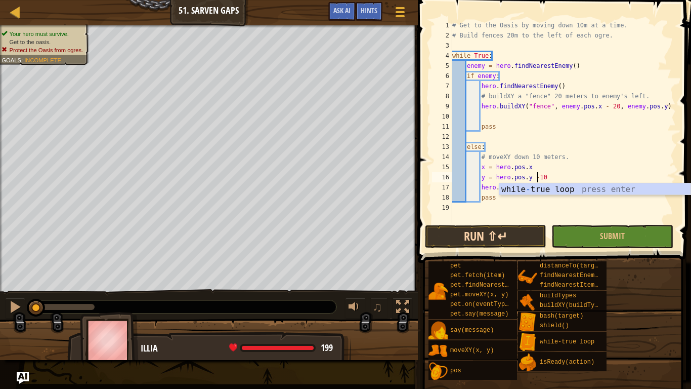
scroll to position [5, 12]
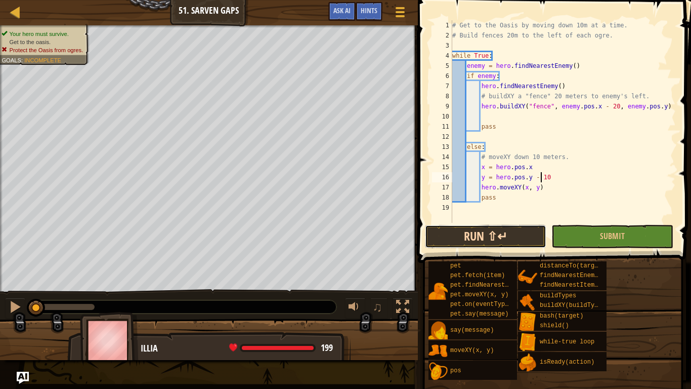
click at [523, 236] on button "Run ⇧↵" at bounding box center [485, 236] width 121 height 23
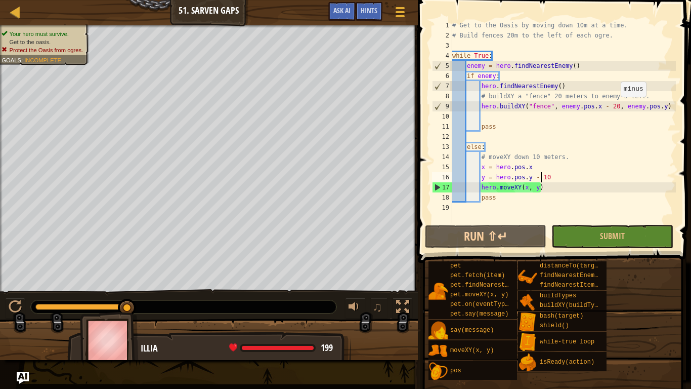
click at [615, 106] on div "# Get to the Oasis by moving down 10m at a time. # Build fences 20m to the left…" at bounding box center [563, 131] width 226 height 223
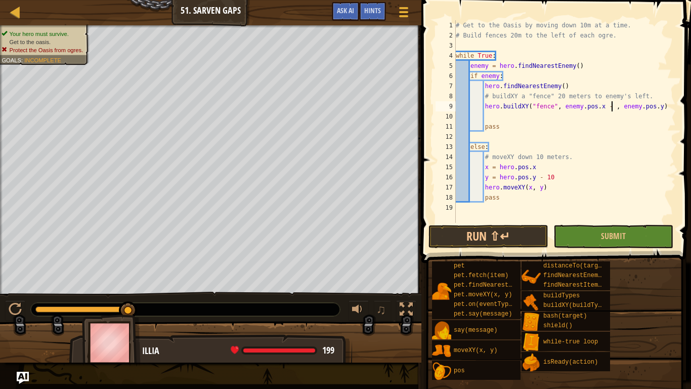
scroll to position [5, 23]
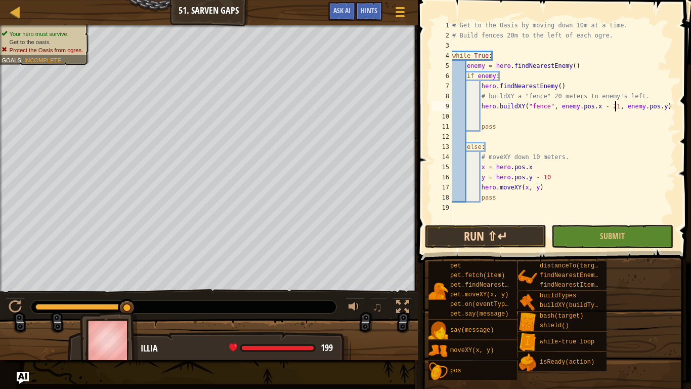
type textarea "hero.buildXY("fence", enemy.pos.x - 21, enemy.pos.y)"
click at [523, 240] on button "Run ⇧↵" at bounding box center [485, 236] width 121 height 23
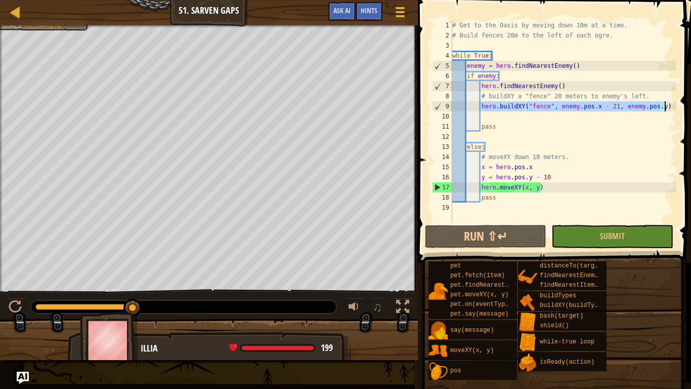
drag, startPoint x: 480, startPoint y: 106, endPoint x: 674, endPoint y: 110, distance: 193.8
click at [666, 110] on div "# Get to the Oasis by moving down 10m at a time. # Build fences 20m to the left…" at bounding box center [563, 131] width 226 height 223
click at [490, 120] on div "# Get to the Oasis by moving down 10m at a time. # Build fences 20m to the left…" at bounding box center [563, 131] width 226 height 223
paste textarea "hero.buildXY("fence", enemy.pos.x - 21, enemy.pos.y)"
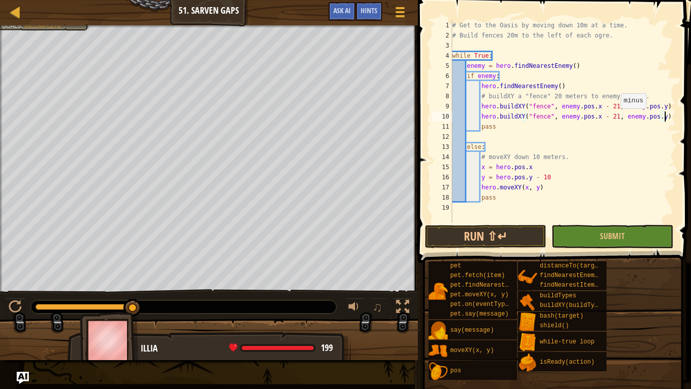
click at [615, 118] on div "# Get to the Oasis by moving down 10m at a time. # Build fences 20m to the left…" at bounding box center [563, 131] width 226 height 223
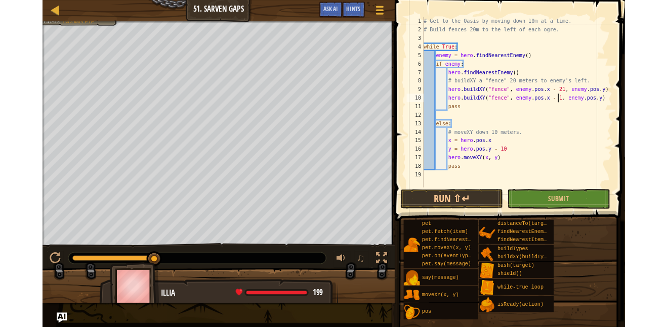
scroll to position [5, 23]
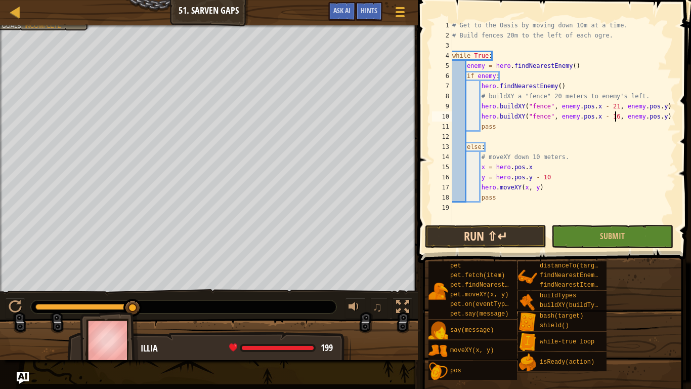
type textarea "hero.buildXY("fence", enemy.pos.x - 16, enemy.pos.y)"
click at [456, 227] on button "Run ⇧↵" at bounding box center [485, 236] width 121 height 23
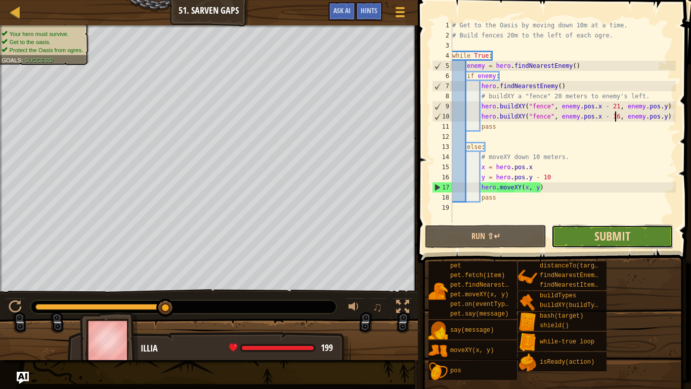
click at [604, 234] on span "Submit" at bounding box center [613, 236] width 36 height 16
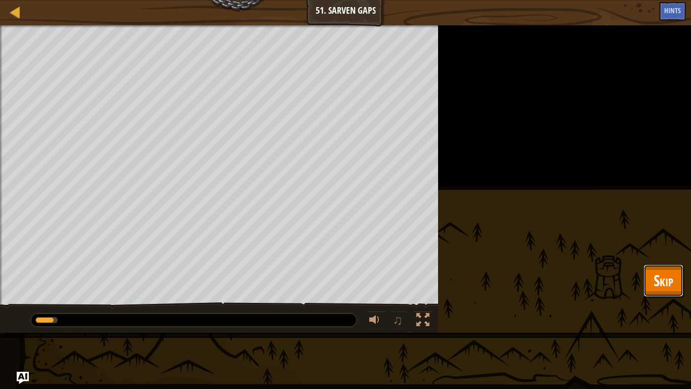
click at [652, 272] on button "Skip" at bounding box center [664, 280] width 40 height 32
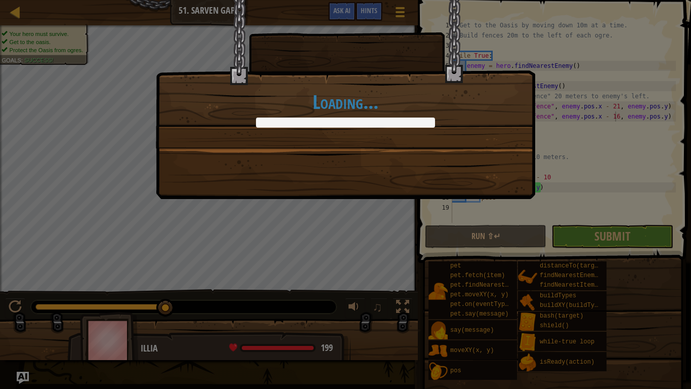
click at [325, 130] on div "Loading..." at bounding box center [345, 74] width 378 height 148
click at [207, 157] on div "Loading..." at bounding box center [345, 99] width 379 height 199
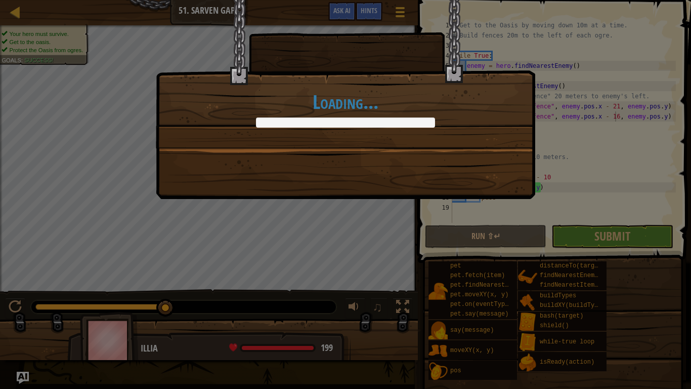
click at [207, 157] on div "Loading..." at bounding box center [345, 99] width 379 height 199
click at [216, 149] on div "Loading..." at bounding box center [345, 99] width 379 height 199
click at [228, 63] on div "Loading..." at bounding box center [345, 74] width 378 height 148
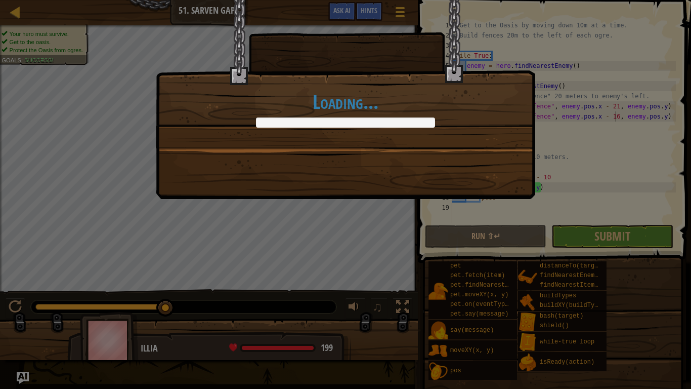
click at [283, 71] on div "Loading..." at bounding box center [345, 74] width 378 height 148
click at [227, 75] on div "Loading..." at bounding box center [345, 74] width 378 height 148
click at [203, 106] on h1 "Loading..." at bounding box center [345, 101] width 358 height 21
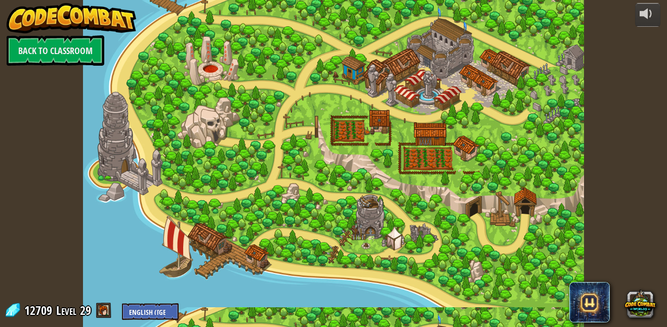
click at [418, 94] on div at bounding box center [333, 163] width 501 height 327
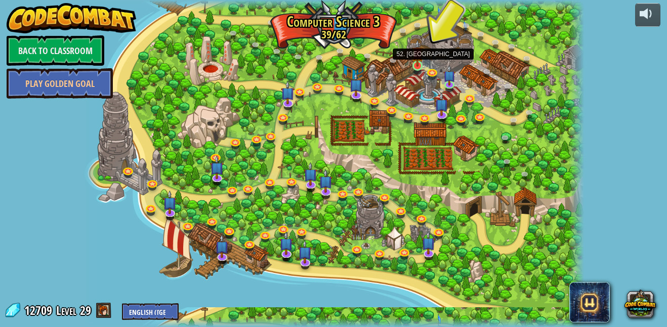
click at [415, 63] on img at bounding box center [417, 52] width 12 height 27
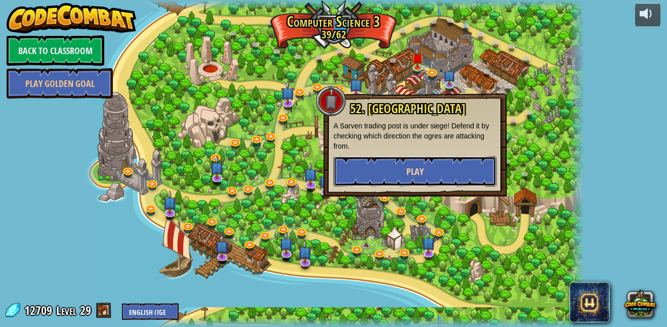
click at [451, 174] on button "Play" at bounding box center [414, 171] width 163 height 30
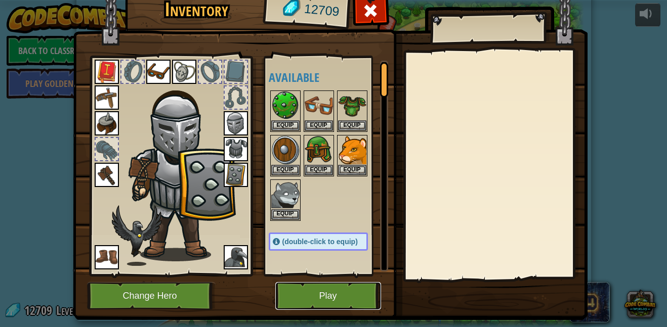
click at [358, 301] on button "Play" at bounding box center [328, 296] width 106 height 28
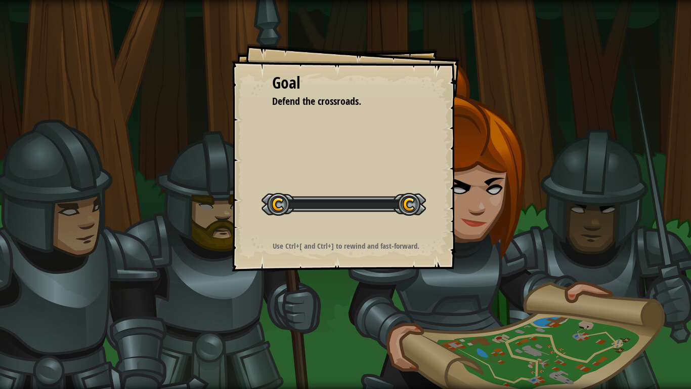
click at [263, 223] on div "Goal Defend the crossroads. Start Level Error loading from server. Try refreshi…" at bounding box center [346, 158] width 228 height 228
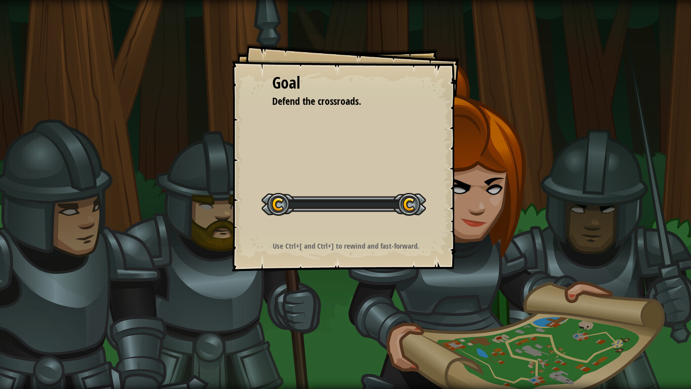
click at [228, 194] on div "Goal Defend the crossroads. Start Level Error loading from server. Try refreshi…" at bounding box center [345, 194] width 691 height 389
